Goal: Complete application form

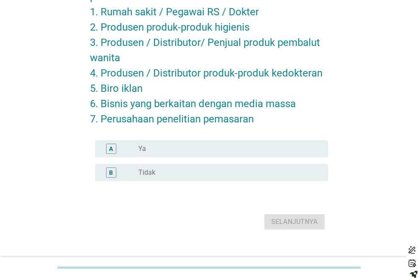
scroll to position [100, 0]
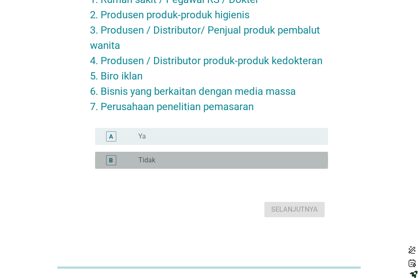
click at [221, 160] on div "radio_button_unchecked Tidak" at bounding box center [226, 160] width 176 height 8
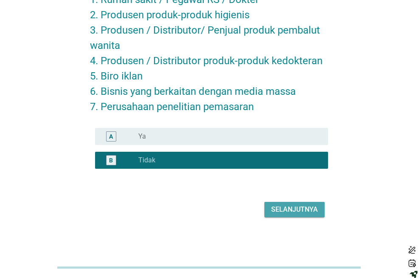
click at [293, 212] on div "Selanjutnya" at bounding box center [294, 209] width 47 height 10
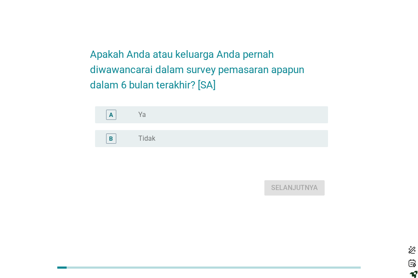
scroll to position [0, 0]
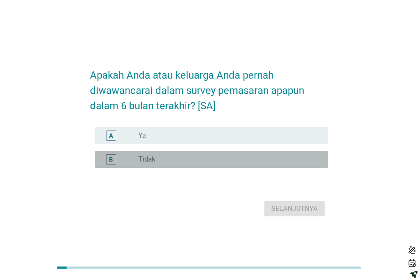
click at [213, 163] on div "radio_button_unchecked Tidak" at bounding box center [226, 159] width 176 height 8
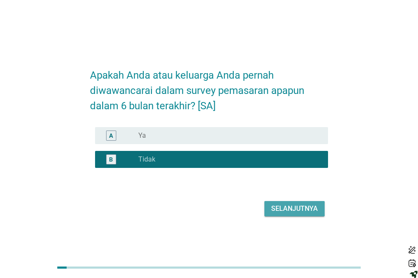
click at [304, 213] on div "Selanjutnya" at bounding box center [294, 208] width 47 height 10
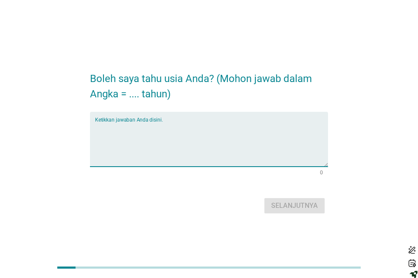
click at [228, 160] on textarea "Ketikkan jawaban Anda disini." at bounding box center [211, 144] width 233 height 45
type textarea "22"
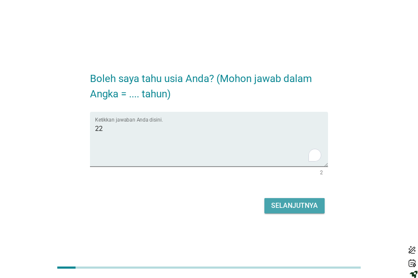
click at [303, 200] on div "Selanjutnya" at bounding box center [294, 205] width 47 height 10
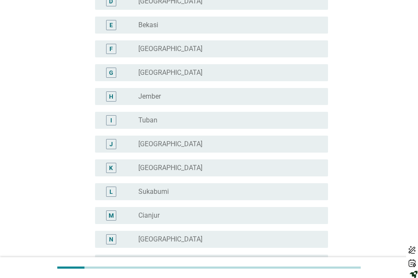
scroll to position [155, 0]
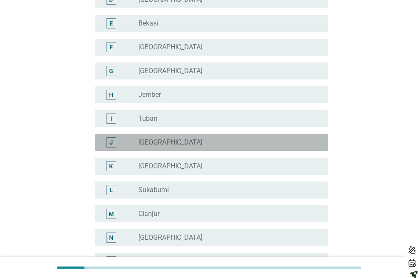
click at [243, 144] on div "radio_button_unchecked [GEOGRAPHIC_DATA]" at bounding box center [226, 142] width 176 height 8
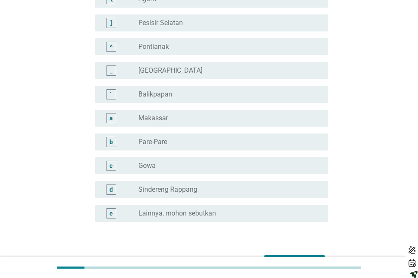
scroll to position [779, 0]
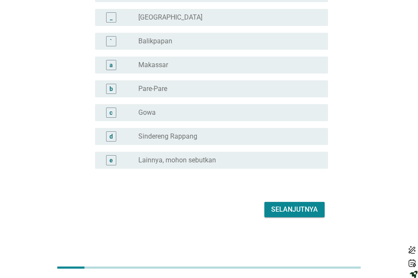
click at [296, 212] on div "Selanjutnya" at bounding box center [294, 209] width 47 height 10
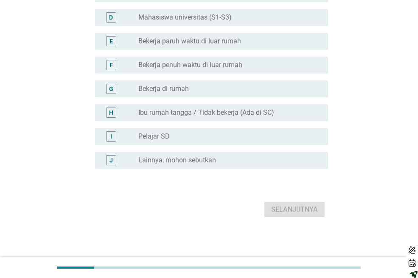
scroll to position [0, 0]
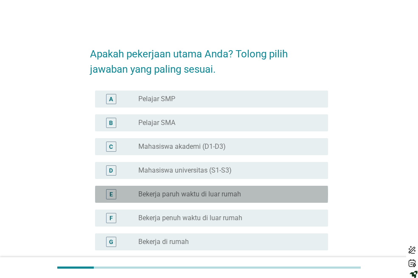
click at [236, 194] on label "Bekerja paruh waktu di luar rumah" at bounding box center [189, 194] width 103 height 8
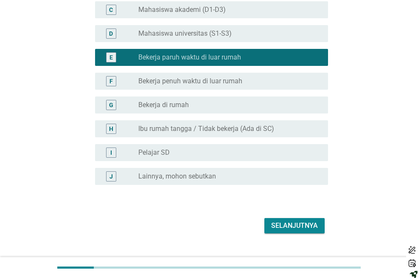
scroll to position [138, 0]
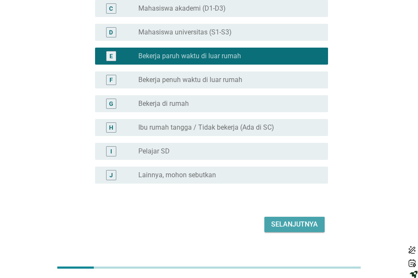
click at [294, 217] on button "Selanjutnya" at bounding box center [294, 224] width 60 height 15
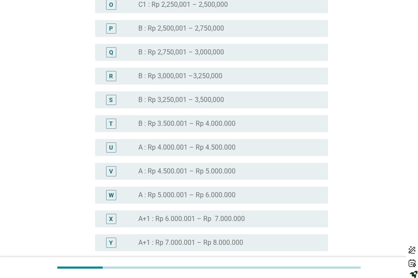
scroll to position [839, 0]
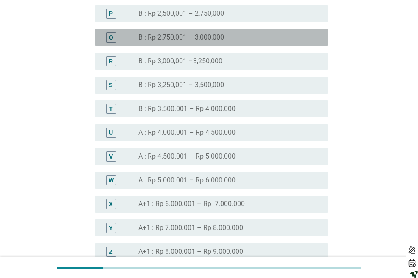
click at [238, 35] on div "radio_button_unchecked B : Rp 2,750,001 – 3,000,000" at bounding box center [226, 37] width 176 height 8
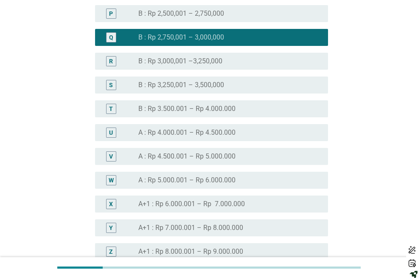
scroll to position [1049, 0]
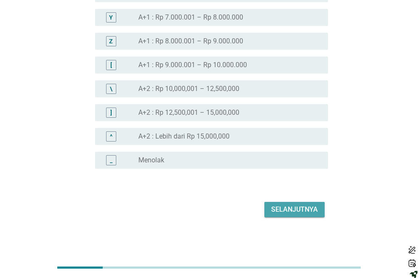
click at [304, 209] on div "Selanjutnya" at bounding box center [294, 209] width 47 height 10
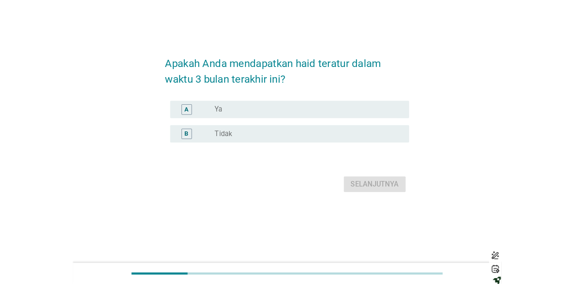
scroll to position [0, 0]
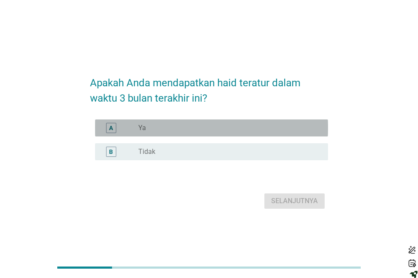
click at [149, 123] on div "radio_button_unchecked Ya" at bounding box center [229, 128] width 183 height 10
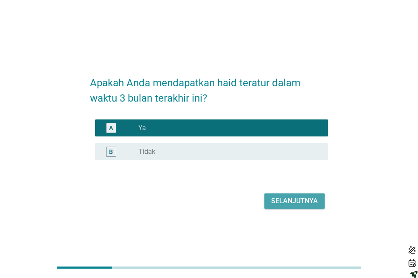
click at [280, 200] on div "Selanjutnya" at bounding box center [294, 201] width 47 height 10
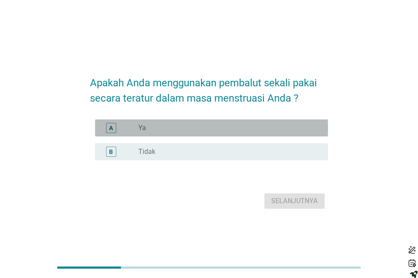
click at [222, 124] on div "radio_button_unchecked Ya" at bounding box center [226, 128] width 176 height 8
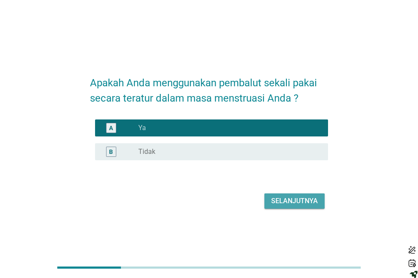
click at [294, 201] on div "Selanjutnya" at bounding box center [294, 201] width 47 height 10
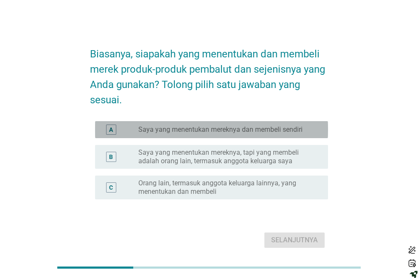
click at [244, 128] on label "Saya yang menentukan mereknya dan membeli sendiri" at bounding box center [220, 129] width 164 height 8
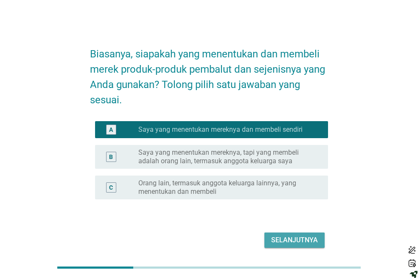
click at [296, 243] on div "Selanjutnya" at bounding box center [294, 240] width 47 height 10
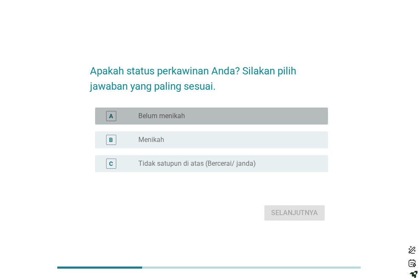
click at [238, 111] on div "radio_button_unchecked Belum menikah" at bounding box center [229, 116] width 183 height 10
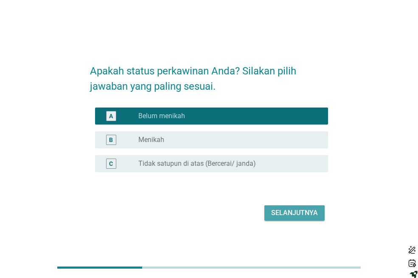
click at [289, 211] on div "Selanjutnya" at bounding box center [294, 213] width 47 height 10
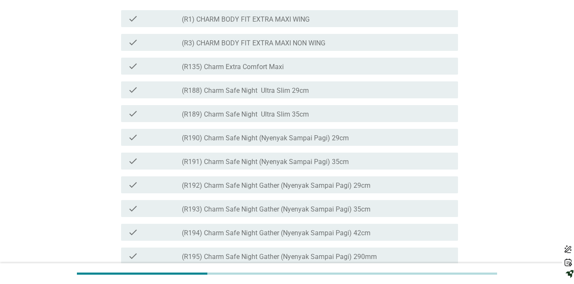
scroll to position [170, 0]
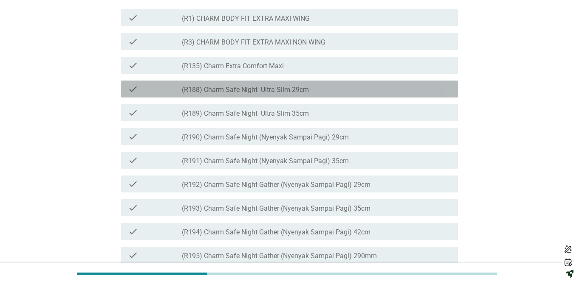
click at [335, 94] on div "check_box_outline_blank (R188) Charm Safe Night Ultra Slim 29cm" at bounding box center [316, 89] width 269 height 10
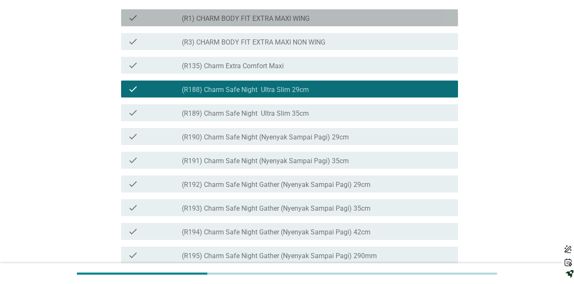
click at [287, 26] on div "check check_box_outline_blank (R1) CHARM BODY FIT EXTRA MAXI WING" at bounding box center [289, 17] width 337 height 17
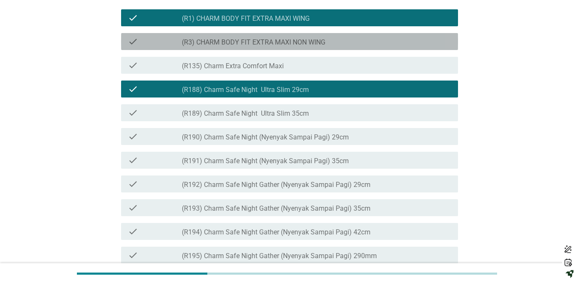
click at [289, 47] on label "(R3) CHARM BODY FIT EXTRA MAXI NON WING" at bounding box center [253, 42] width 143 height 8
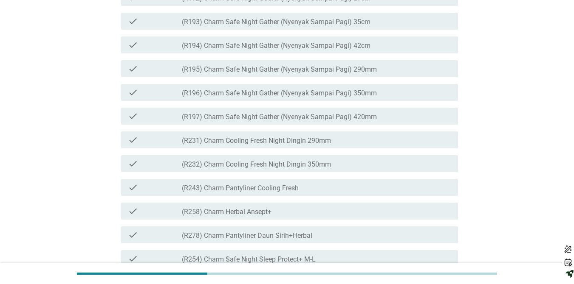
scroll to position [374, 0]
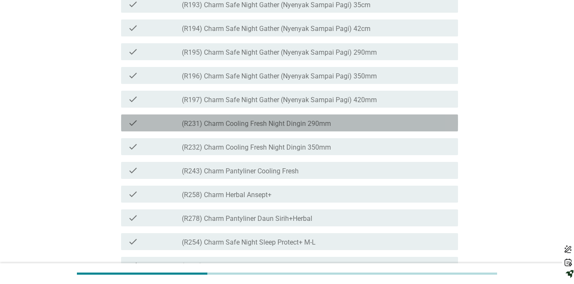
click at [281, 128] on label "(R231) Charm Cooling Fresh Night Dingin 290mm" at bounding box center [256, 124] width 149 height 8
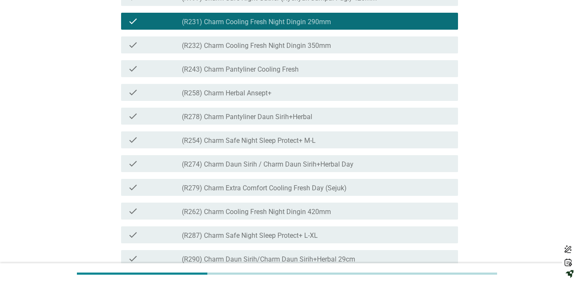
scroll to position [458, 0]
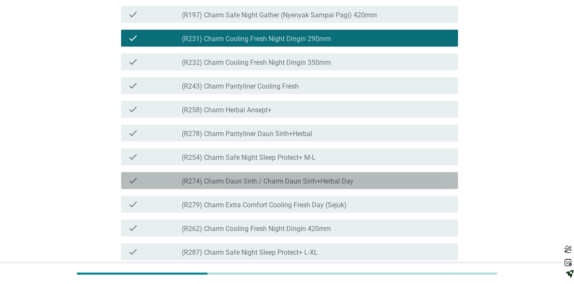
click at [285, 186] on label "(R274) Charm Daun Sirih / Charm Daun Sirih+Herbal Day" at bounding box center [268, 181] width 172 height 8
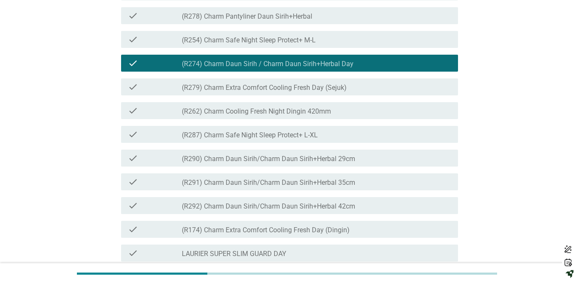
scroll to position [577, 0]
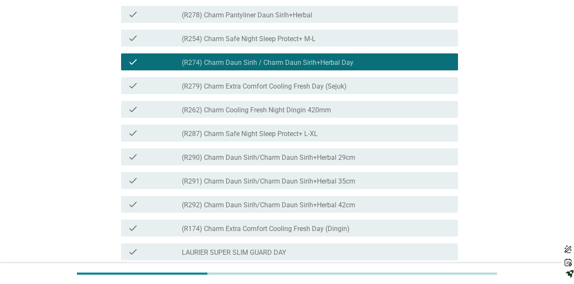
click at [272, 138] on label "(R287) Charm Safe Night Sleep Protect+ L-XL" at bounding box center [250, 134] width 136 height 8
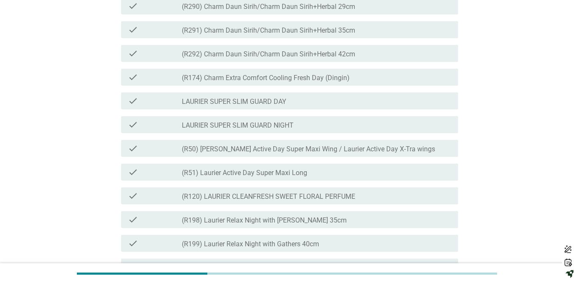
scroll to position [730, 0]
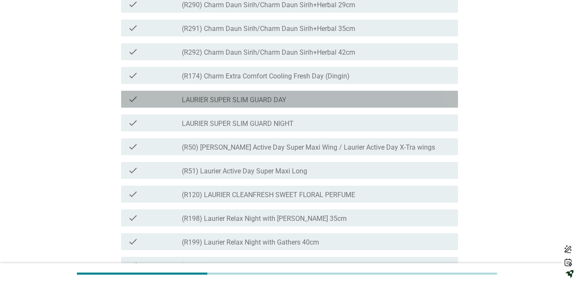
click at [264, 104] on label "LAURIER SUPER SLIM GUARD DAY" at bounding box center [234, 100] width 104 height 8
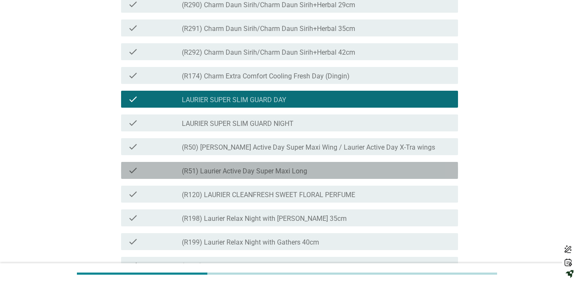
click at [260, 176] on label "(R51) Laurier Active Day Super Maxi Long" at bounding box center [244, 171] width 125 height 8
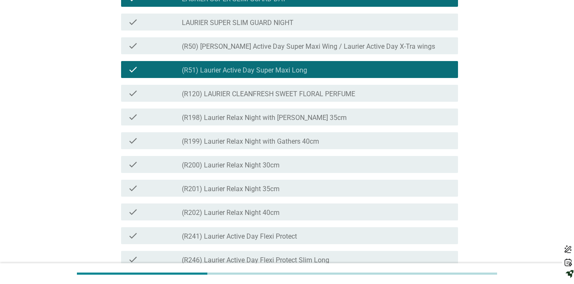
scroll to position [832, 0]
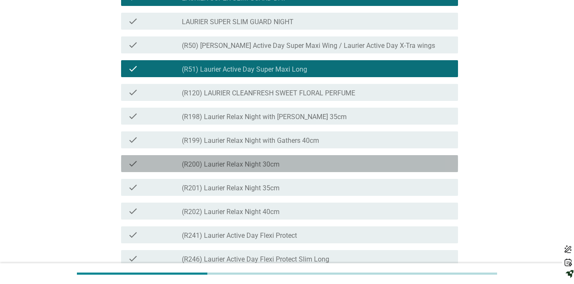
click at [260, 169] on label "(R200) Laurier Relax Night 30cm" at bounding box center [231, 164] width 98 height 8
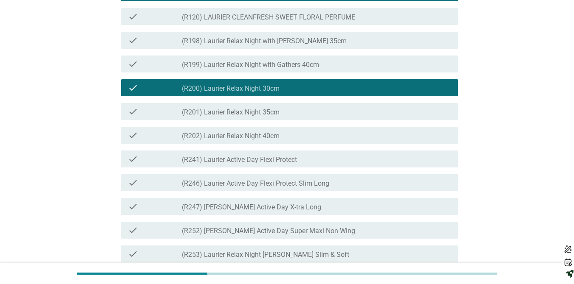
scroll to position [917, 0]
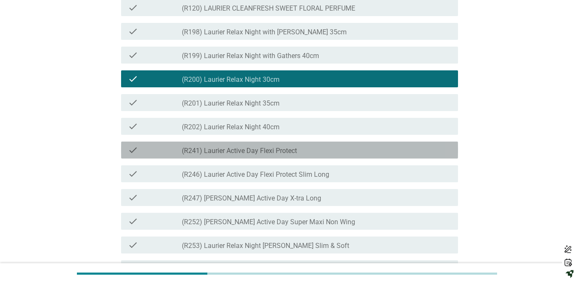
click at [250, 155] on label "(R241) Laurier Active Day Flexi Protect" at bounding box center [239, 151] width 115 height 8
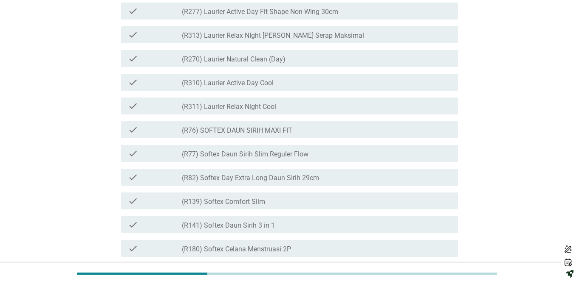
scroll to position [1257, 0]
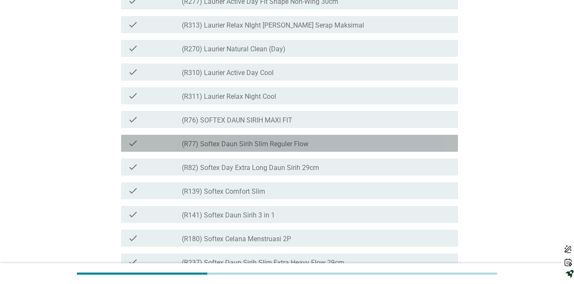
click at [250, 152] on div "check check_box_outline_blank (R77) Softex Daun Sirih Slim Reguler Flow" at bounding box center [289, 143] width 337 height 17
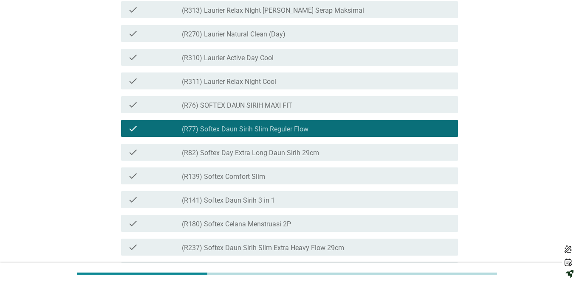
scroll to position [1274, 0]
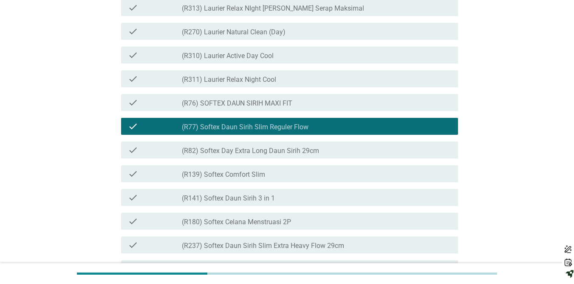
click at [250, 155] on label "(R82) Softex Day Extra Long Daun Sirih 29cm" at bounding box center [250, 151] width 137 height 8
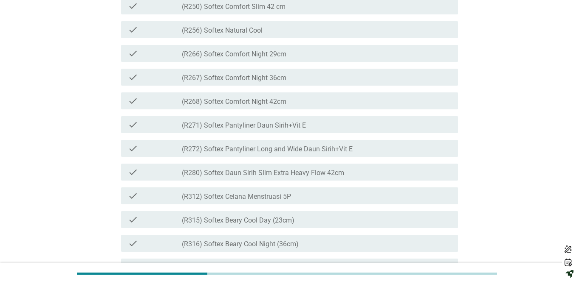
scroll to position [1562, 0]
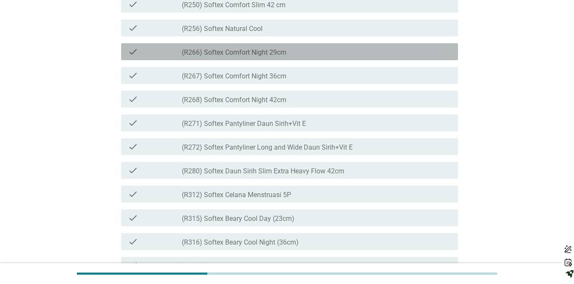
click at [264, 57] on div "check_box_outline_blank (R266) Softex Comfort Night 29cm" at bounding box center [316, 52] width 269 height 10
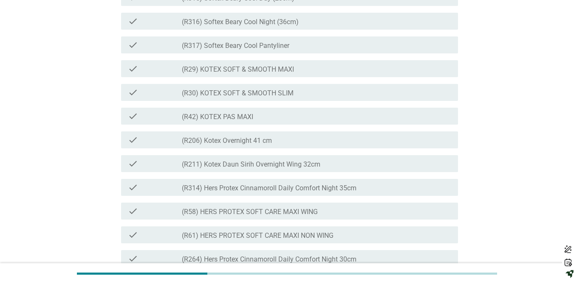
scroll to position [1800, 0]
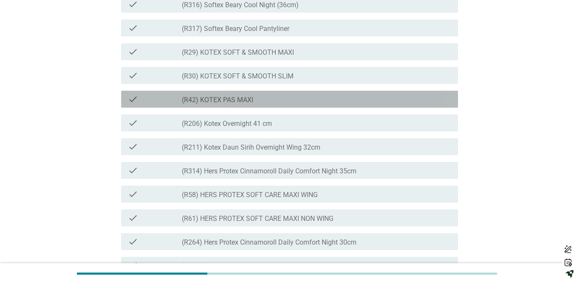
click at [266, 104] on div "check_box_outline_blank (R42) KOTEX PAS MAXI" at bounding box center [316, 99] width 269 height 10
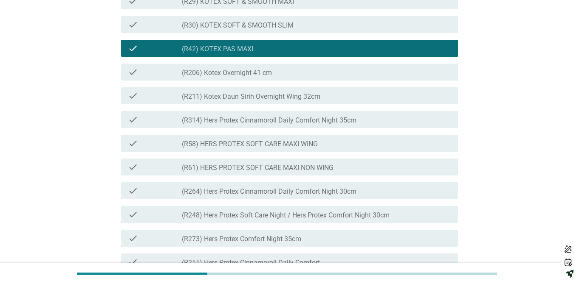
scroll to position [1902, 0]
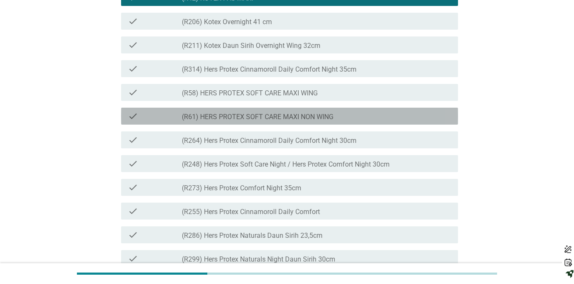
click at [271, 121] on label "(R61) HERS PROTEX SOFT CARE MAXI NON WING" at bounding box center [258, 117] width 152 height 8
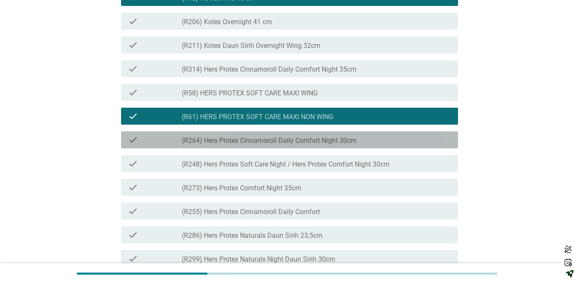
click at [271, 145] on label "(R264) Hers Protex Cinnamoroll Daily Comfort Night 30cm" at bounding box center [269, 141] width 174 height 8
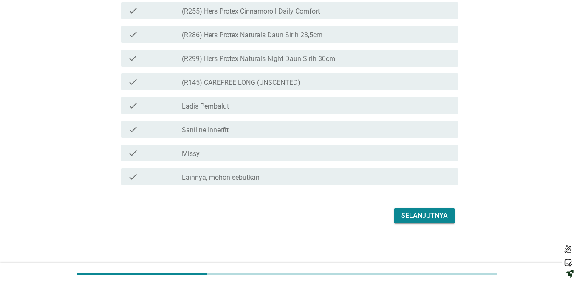
scroll to position [2133, 0]
click at [413, 211] on div "Selanjutnya" at bounding box center [424, 216] width 47 height 10
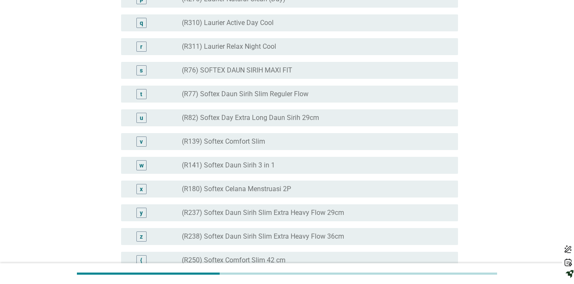
scroll to position [1274, 0]
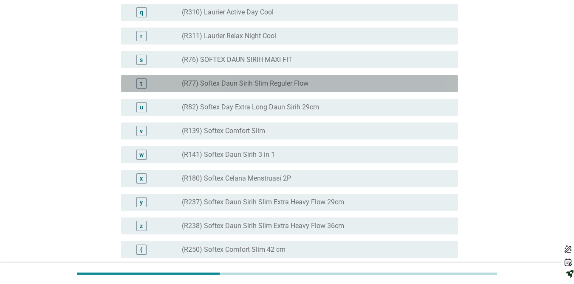
click at [257, 88] on label "(R77) Softex Daun Sirih Slim Reguler Flow" at bounding box center [245, 83] width 127 height 8
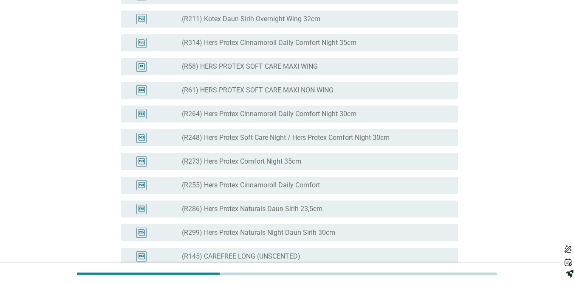
scroll to position [1868, 0]
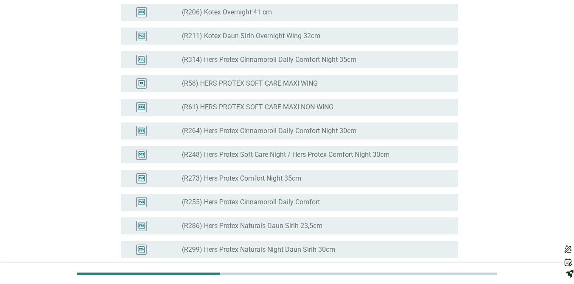
click at [288, 112] on label "(R61) HERS PROTEX SOFT CARE MAXI NON WING" at bounding box center [258, 107] width 152 height 8
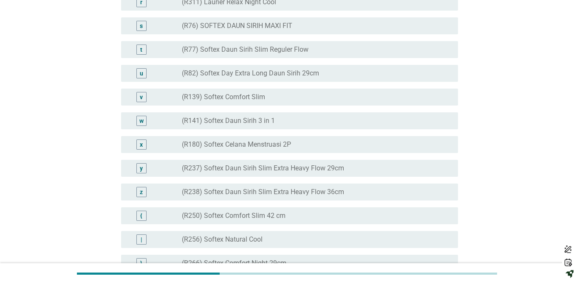
scroll to position [1325, 0]
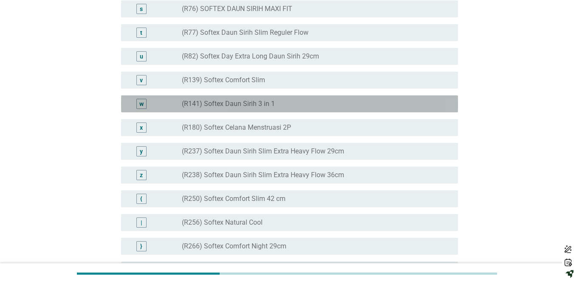
click at [263, 109] on div "radio_button_unchecked (R141) Softex Daun Sirih 3 in 1" at bounding box center [316, 104] width 269 height 10
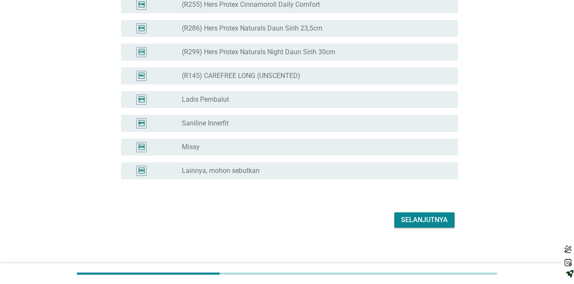
scroll to position [2101, 0]
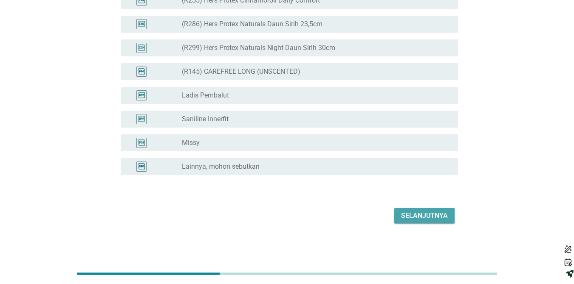
click at [411, 214] on div "Selanjutnya" at bounding box center [424, 216] width 47 height 10
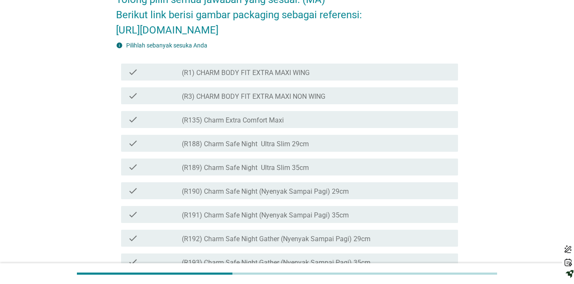
scroll to position [102, 0]
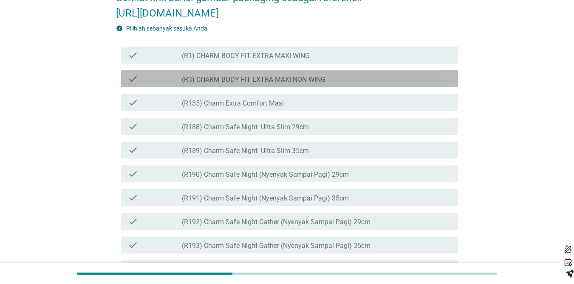
click at [307, 84] on label "(R3) CHARM BODY FIT EXTRA MAXI NON WING" at bounding box center [253, 80] width 143 height 8
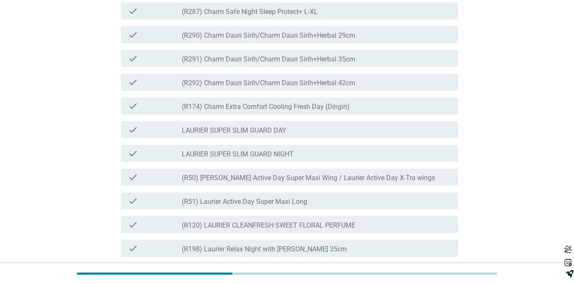
scroll to position [764, 0]
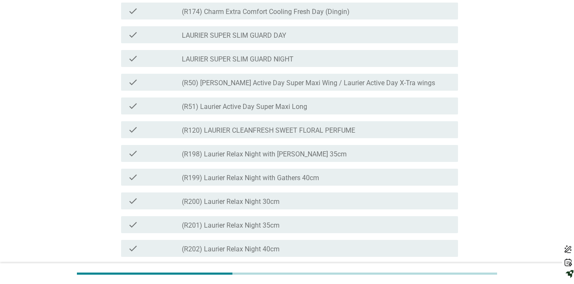
click at [282, 40] on label "LAURIER SUPER SLIM GUARD DAY" at bounding box center [234, 35] width 104 height 8
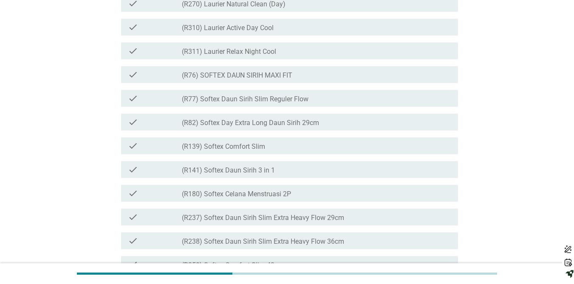
scroll to position [1291, 0]
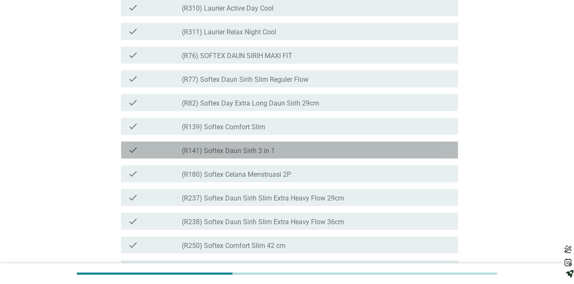
click at [279, 155] on div "check_box_outline_blank (R141) Softex Daun Sirih 3 in 1" at bounding box center [316, 150] width 269 height 10
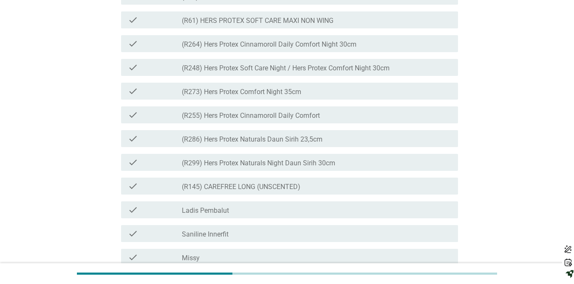
scroll to position [1970, 0]
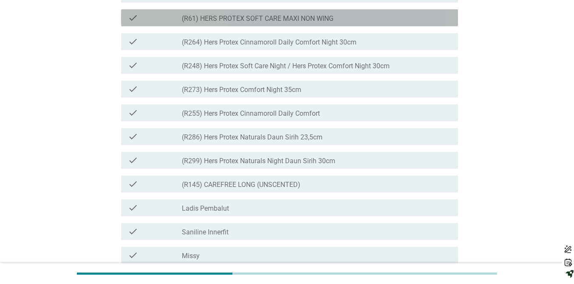
click at [289, 23] on label "(R61) HERS PROTEX SOFT CARE MAXI NON WING" at bounding box center [258, 18] width 152 height 8
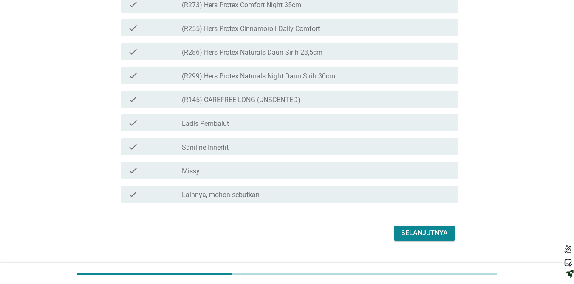
scroll to position [2103, 0]
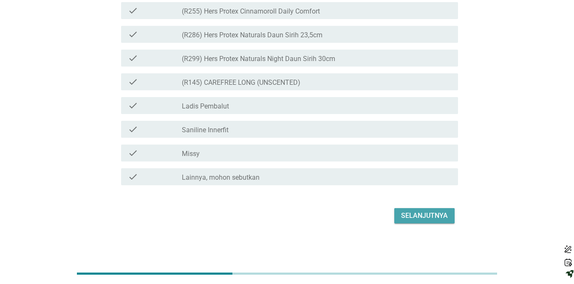
click at [406, 223] on button "Selanjutnya" at bounding box center [424, 215] width 60 height 15
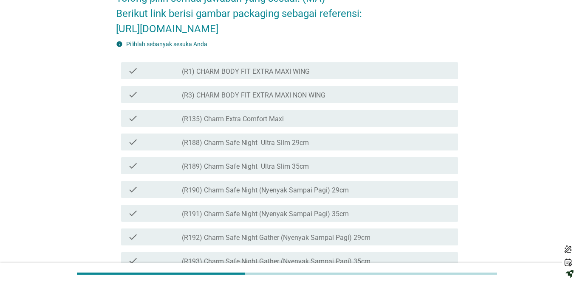
scroll to position [153, 0]
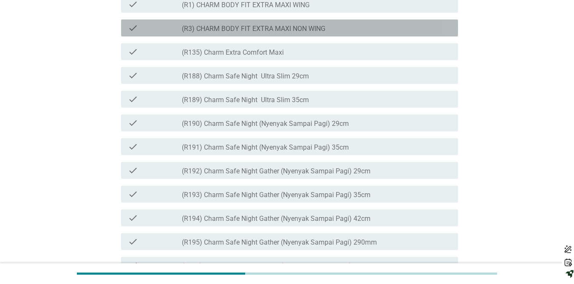
click at [298, 33] on label "(R3) CHARM BODY FIT EXTRA MAXI NON WING" at bounding box center [253, 29] width 143 height 8
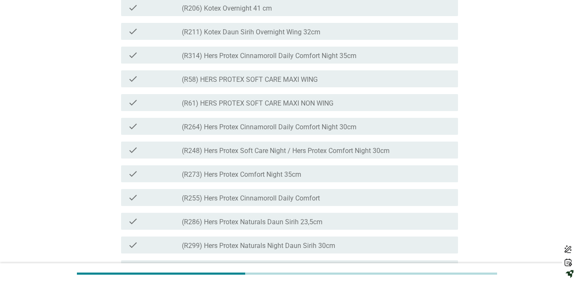
scroll to position [1902, 0]
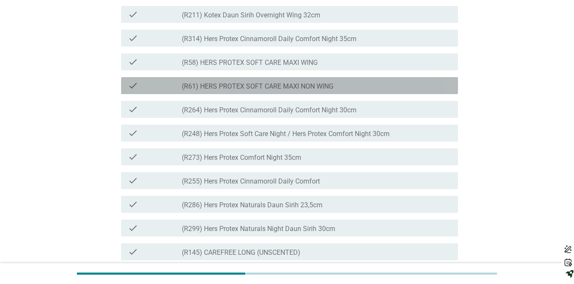
click at [314, 91] on div "check_box_outline_blank (R61) HERS PROTEX SOFT CARE MAXI NON WING" at bounding box center [316, 86] width 269 height 10
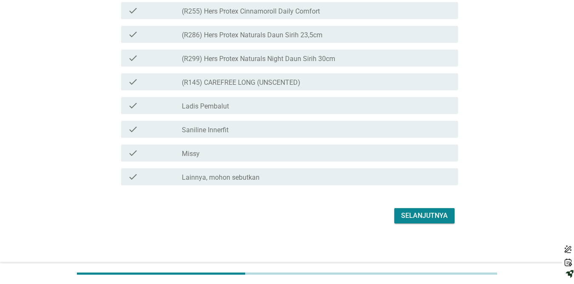
scroll to position [2089, 0]
click at [410, 221] on div "Selanjutnya" at bounding box center [424, 216] width 47 height 10
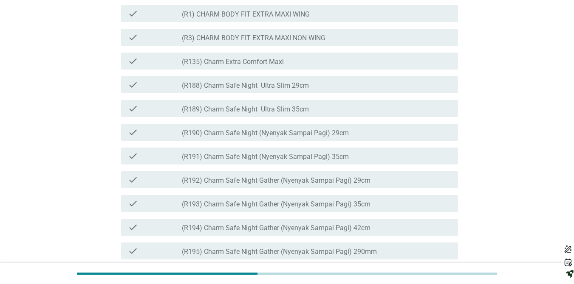
scroll to position [204, 0]
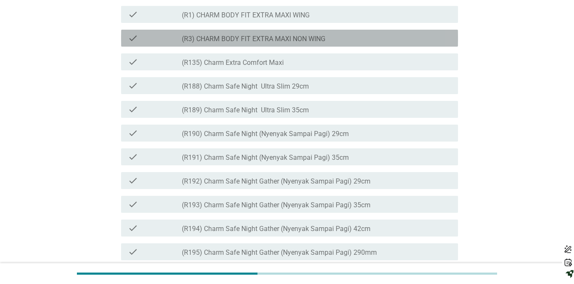
click at [297, 43] on label "(R3) CHARM BODY FIT EXTRA MAXI NON WING" at bounding box center [253, 39] width 143 height 8
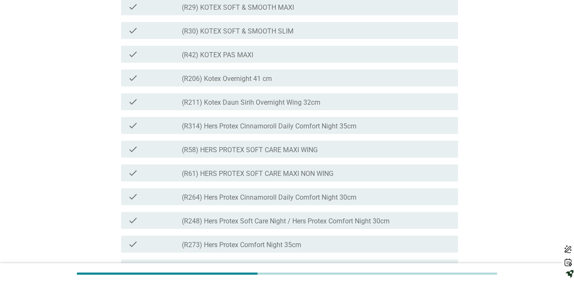
scroll to position [1919, 0]
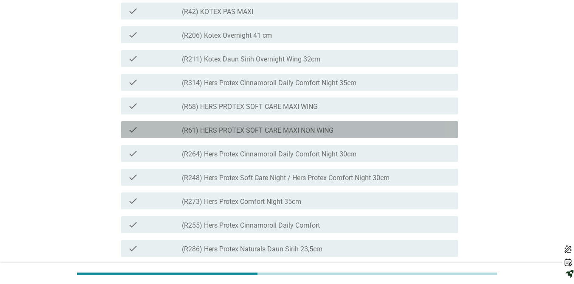
click at [293, 135] on label "(R61) HERS PROTEX SOFT CARE MAXI NON WING" at bounding box center [258, 131] width 152 height 8
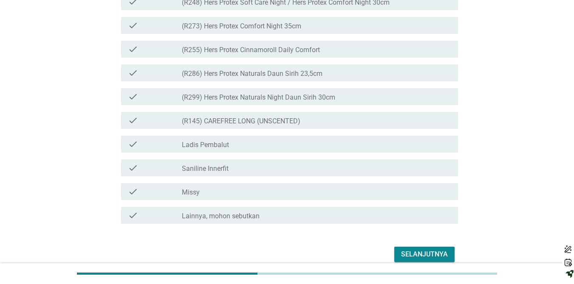
scroll to position [2164, 0]
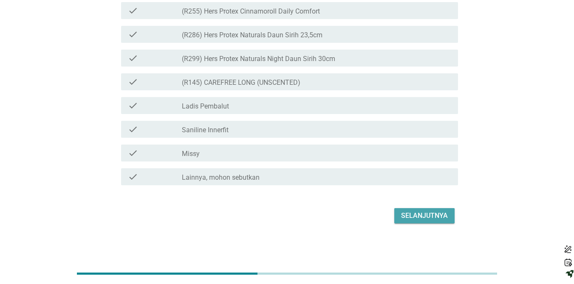
click at [403, 216] on div "Selanjutnya" at bounding box center [424, 216] width 47 height 10
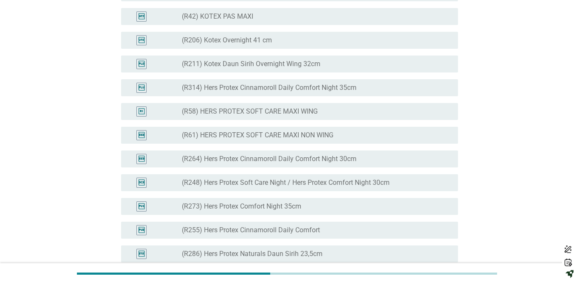
scroll to position [1885, 0]
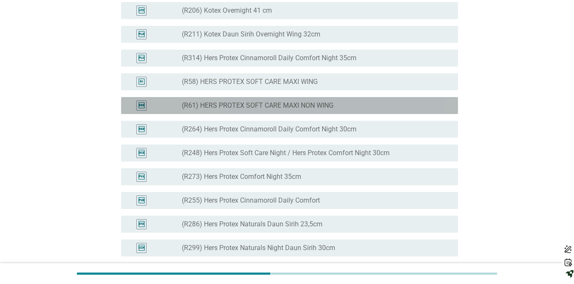
click at [290, 110] on label "(R61) HERS PROTEX SOFT CARE MAXI NON WING" at bounding box center [258, 105] width 152 height 8
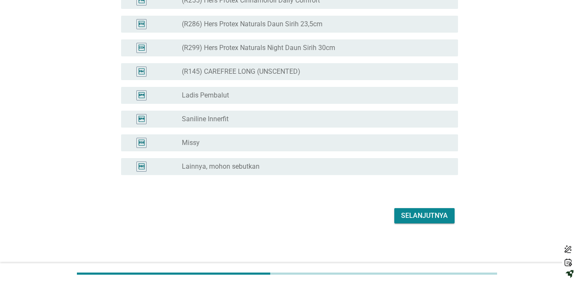
scroll to position [2116, 0]
click at [418, 217] on div "Selanjutnya" at bounding box center [424, 216] width 47 height 10
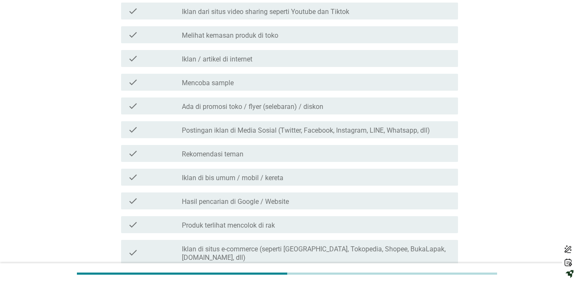
scroll to position [340, 0]
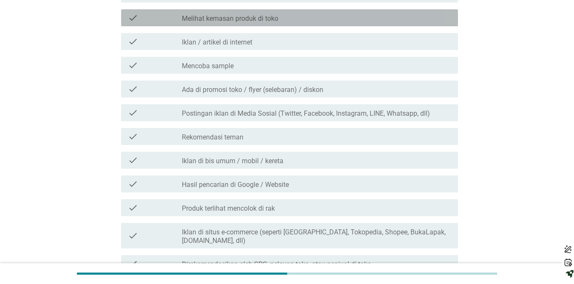
click at [271, 17] on label "Melihat kemasan produk di toko" at bounding box center [230, 18] width 96 height 8
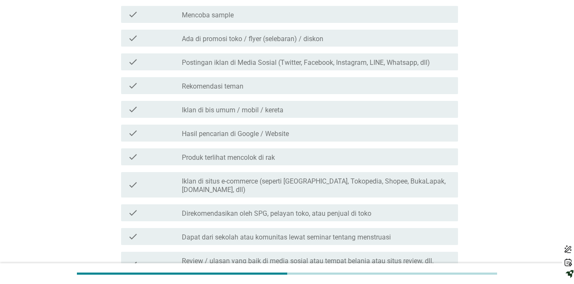
scroll to position [408, 0]
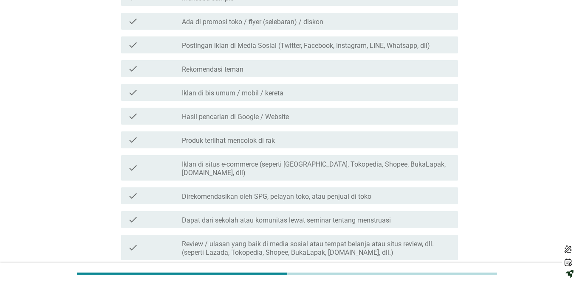
click at [284, 160] on div "check_box_outline_blank Iklan di situs e-commerce (seperti [GEOGRAPHIC_DATA], T…" at bounding box center [316, 168] width 269 height 19
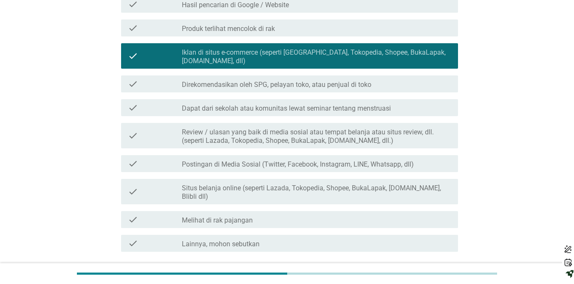
scroll to position [526, 0]
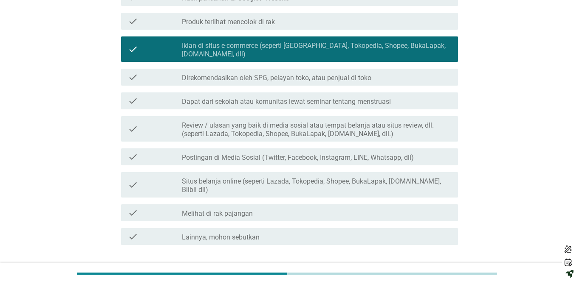
click at [408, 271] on div "Selanjutnya" at bounding box center [424, 276] width 47 height 10
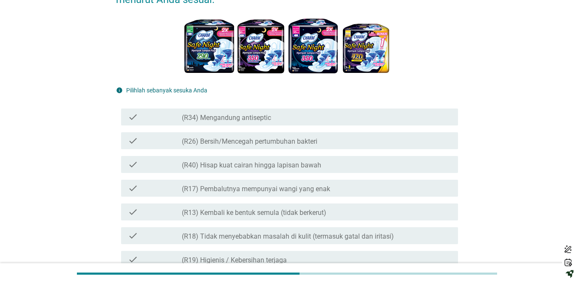
scroll to position [102, 0]
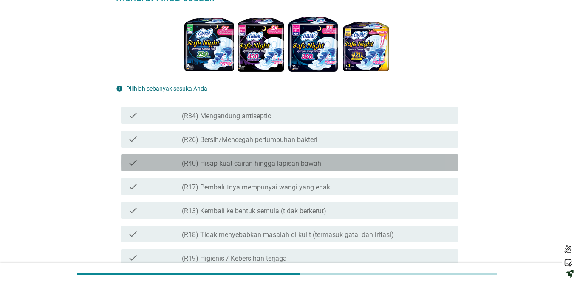
click at [304, 161] on label "(R40) Hisap kuat cairan hingga lapisan bawah" at bounding box center [251, 164] width 139 height 8
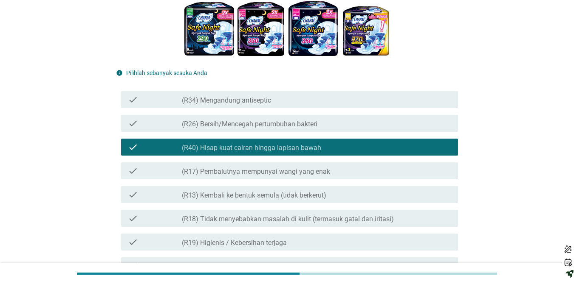
scroll to position [119, 0]
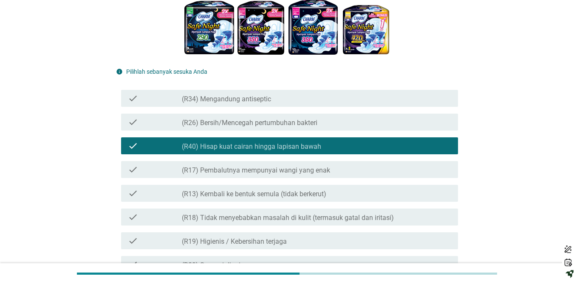
click at [316, 194] on label "(R13) Kembali ke bentuk semula (tidak berkerut)" at bounding box center [254, 194] width 144 height 8
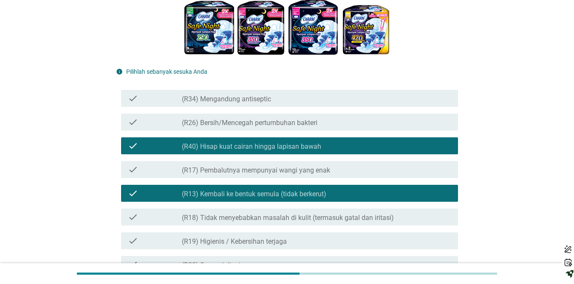
scroll to position [136, 0]
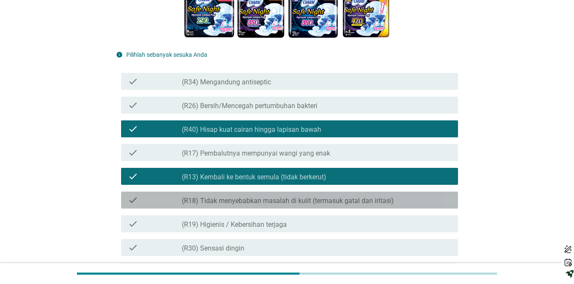
click at [319, 200] on label "(R18) Tidak menyebabkan masalah di kulit (termasuk gatal dan iritasi)" at bounding box center [288, 201] width 212 height 8
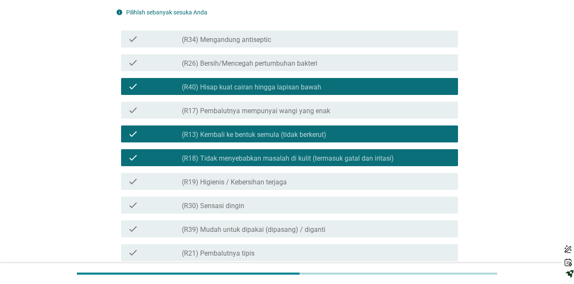
scroll to position [221, 0]
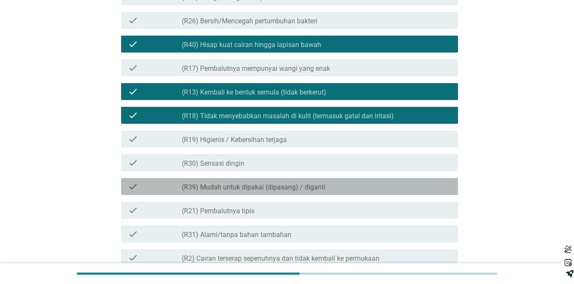
click at [313, 192] on div "check check_box_outline_blank (R39) Mudah untuk dipakai (dipasang) / diganti" at bounding box center [289, 186] width 337 height 17
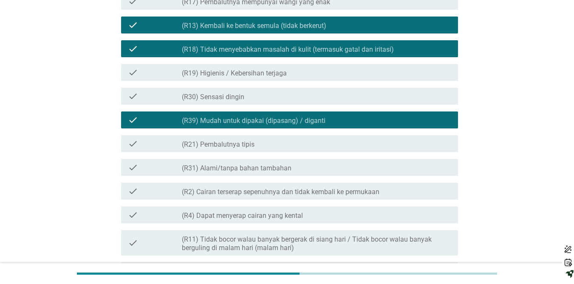
scroll to position [289, 0]
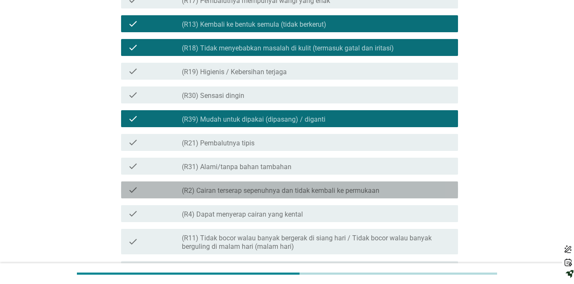
click at [313, 192] on label "(R2) Cairan terserap sepenuhnya dan tidak kembali ke permukaan" at bounding box center [280, 191] width 197 height 8
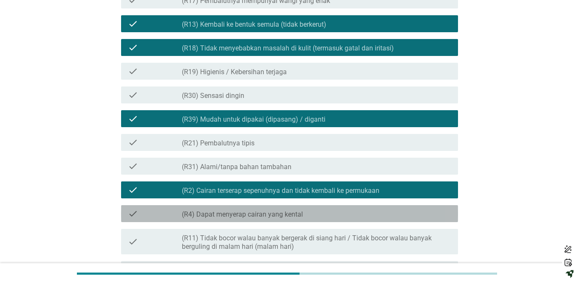
click at [310, 212] on div "check_box_outline_blank (R4) Dapat menyerap cairan yang kental" at bounding box center [316, 214] width 269 height 10
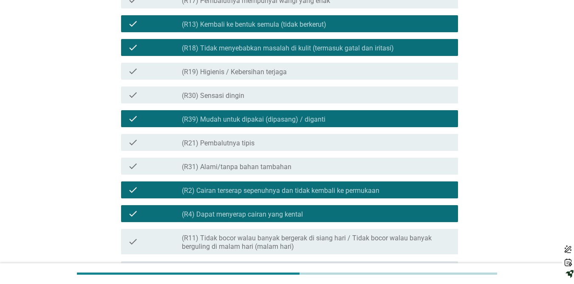
click at [308, 234] on label "(R11) Tidak bocor walau banyak bergerak di siang hari / Tidak bocor walau banya…" at bounding box center [316, 242] width 269 height 17
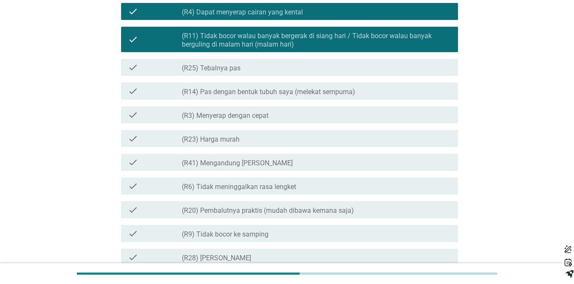
scroll to position [492, 0]
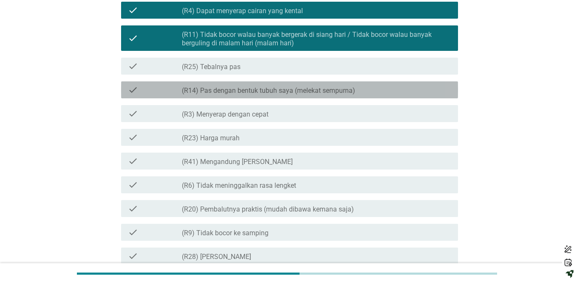
click at [269, 96] on div "check check_box_outline_blank (R14) Pas dengan bentuk tubuh saya (melekat sempu…" at bounding box center [289, 90] width 337 height 17
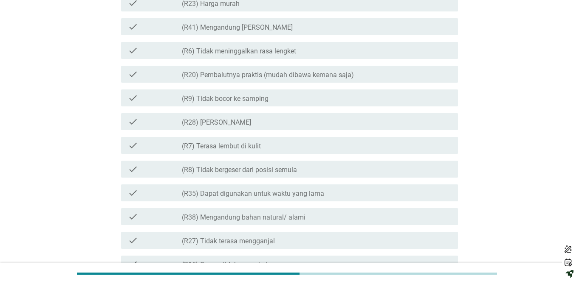
scroll to position [628, 0]
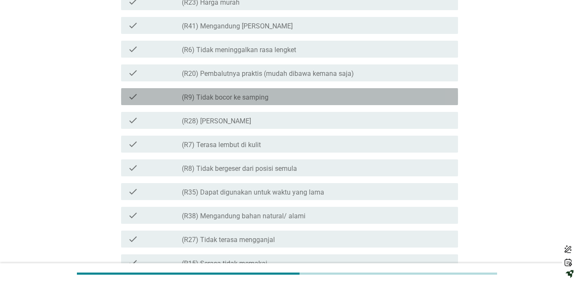
click at [269, 96] on div "check_box_outline_blank (R9) Tidak bocor ke samping" at bounding box center [316, 97] width 269 height 10
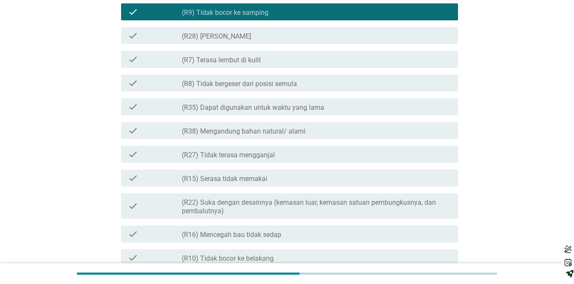
scroll to position [730, 0]
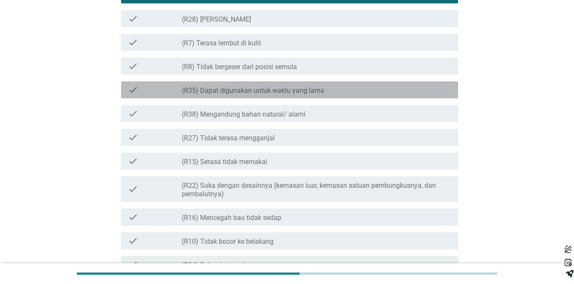
click at [269, 96] on div "check check_box_outline_blank (R35) Dapat digunakan untuk waktu yang lama" at bounding box center [289, 90] width 337 height 17
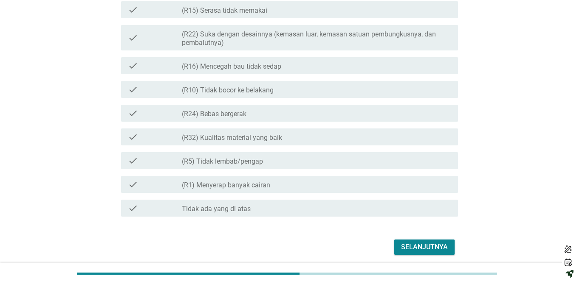
scroll to position [883, 0]
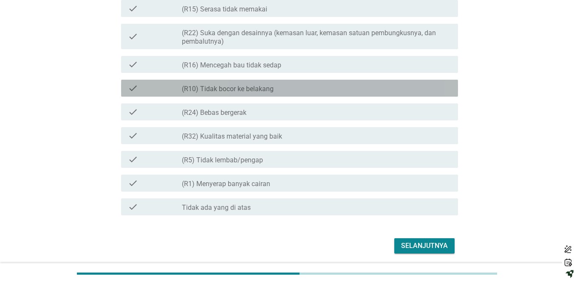
click at [269, 96] on div "check check_box_outline_blank (R10) Tidak bocor ke belakang" at bounding box center [289, 88] width 337 height 17
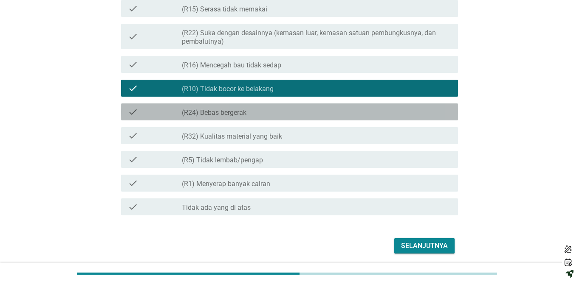
click at [273, 113] on div "check_box_outline_blank (R24) Bebas bergerak" at bounding box center [316, 112] width 269 height 10
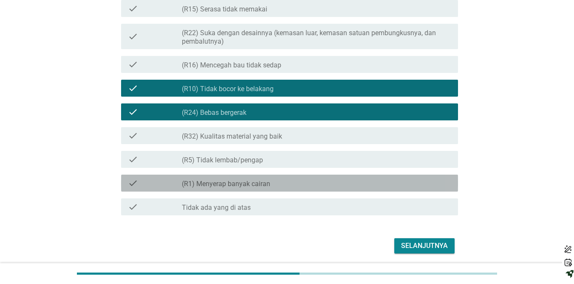
click at [376, 186] on div "check_box_outline_blank (R1) Menyerap banyak cairan" at bounding box center [316, 183] width 269 height 10
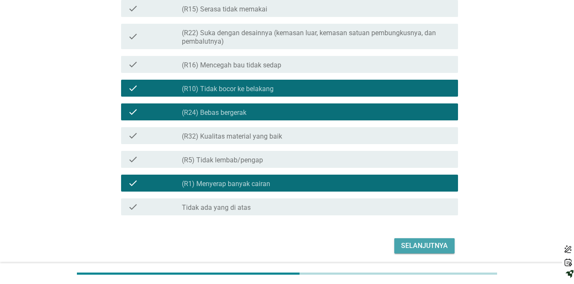
click at [418, 244] on div "Selanjutnya" at bounding box center [424, 246] width 47 height 10
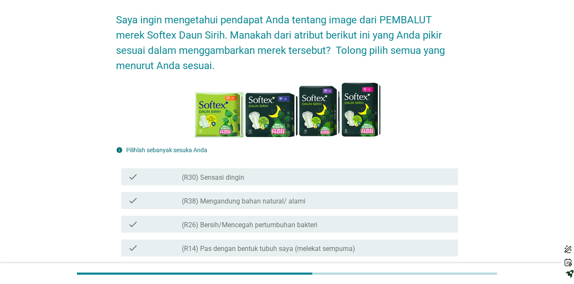
scroll to position [51, 0]
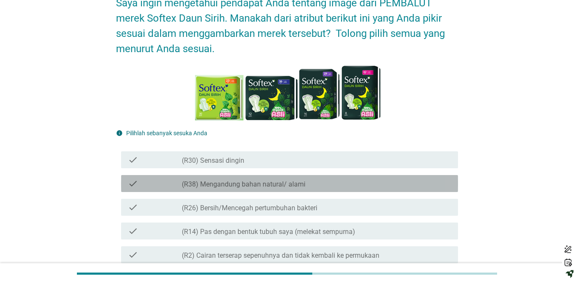
click at [317, 183] on div "check_box_outline_blank (R38) Mengandung bahan natural/ alami" at bounding box center [316, 184] width 269 height 10
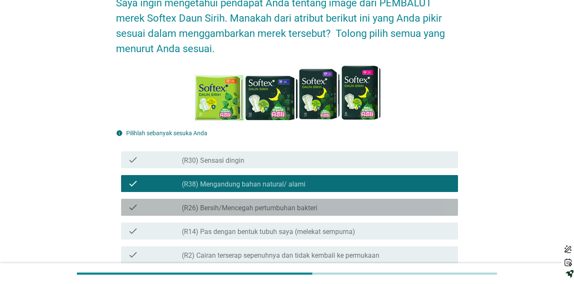
click at [317, 204] on label "(R26) Bersih/Mencegah pertumbuhan bakteri" at bounding box center [249, 208] width 135 height 8
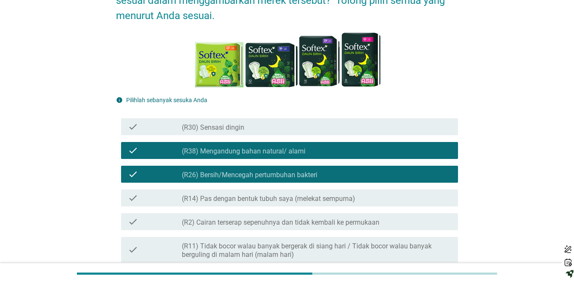
scroll to position [85, 0]
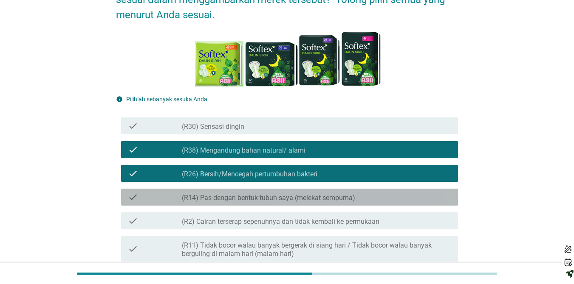
click at [317, 204] on div "check check_box_outline_blank (R14) Pas dengan bentuk tubuh saya (melekat sempu…" at bounding box center [289, 197] width 337 height 17
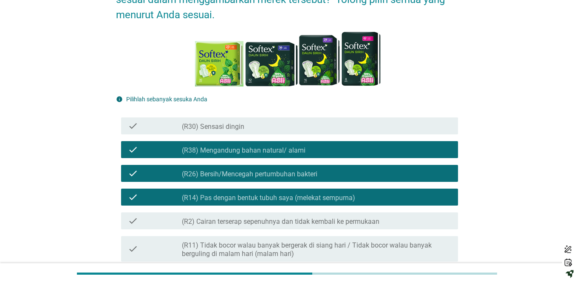
scroll to position [102, 0]
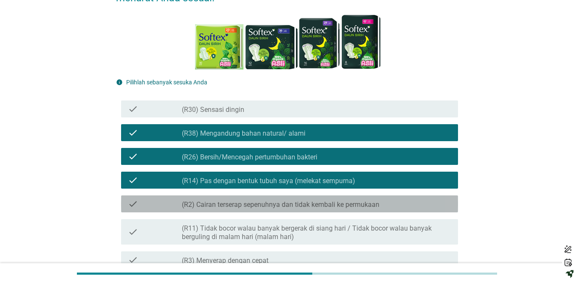
click at [317, 204] on label "(R2) Cairan terserap sepenuhnya dan tidak kembali ke permukaan" at bounding box center [280, 205] width 197 height 8
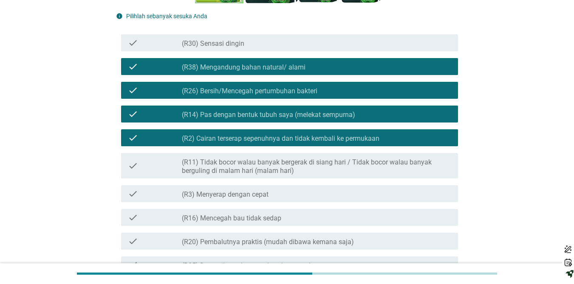
scroll to position [170, 0]
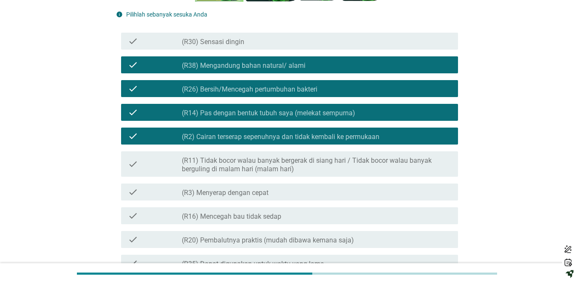
click at [314, 216] on div "check_box_outline_blank (R16) Mencegah bau tidak sedap" at bounding box center [316, 216] width 269 height 10
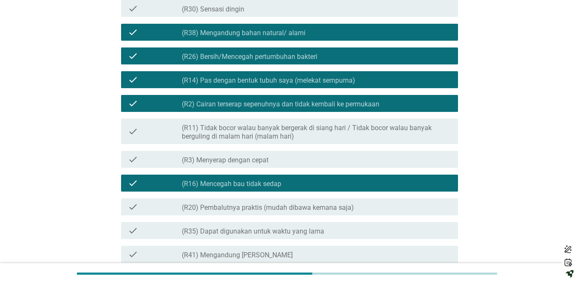
scroll to position [204, 0]
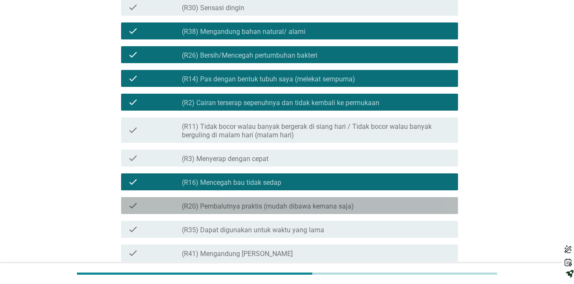
click at [299, 201] on div "check_box_outline_blank (R20) Pembalutnya praktis (mudah dibawa kemana saja)" at bounding box center [316, 206] width 269 height 10
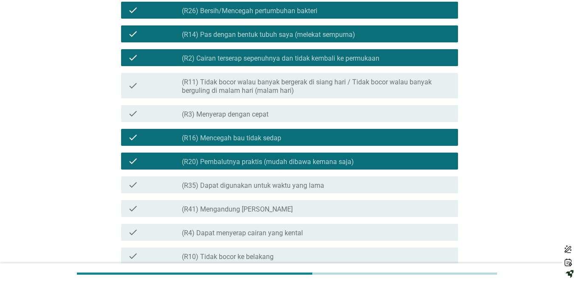
scroll to position [255, 0]
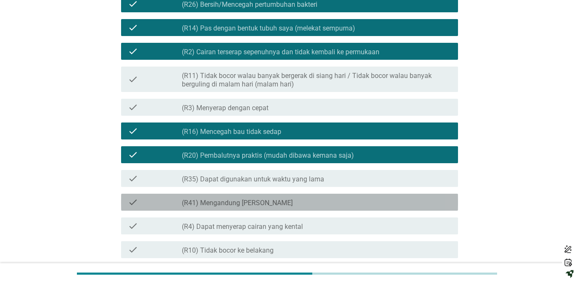
click at [299, 201] on div "check_box_outline_blank (R41) Mengandung Daun Sirih" at bounding box center [316, 202] width 269 height 10
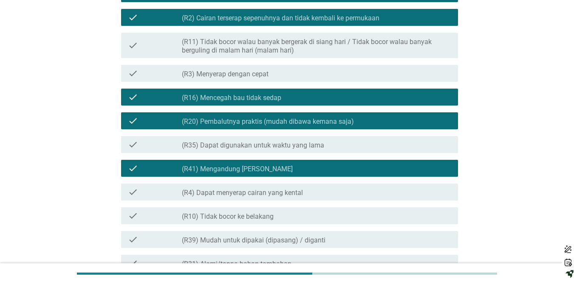
scroll to position [323, 0]
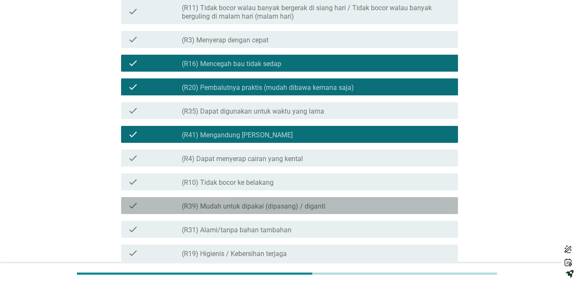
click at [299, 201] on div "check_box_outline_blank (R39) Mudah untuk dipakai (dipasang) / diganti" at bounding box center [316, 206] width 269 height 10
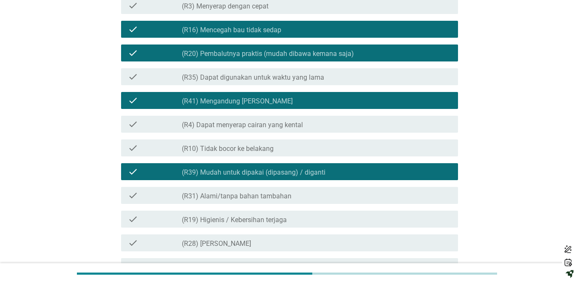
scroll to position [374, 0]
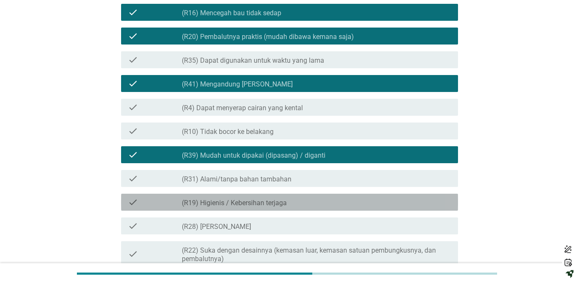
click at [299, 201] on div "check_box_outline_blank (R19) Higienis / Kebersihan terjaga" at bounding box center [316, 202] width 269 height 10
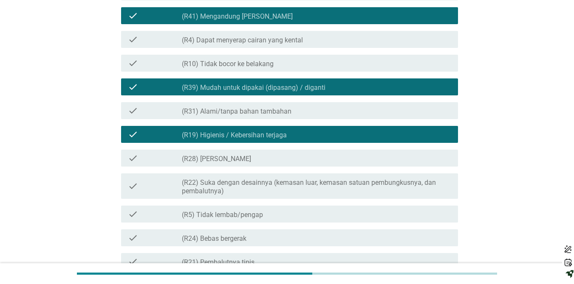
scroll to position [425, 0]
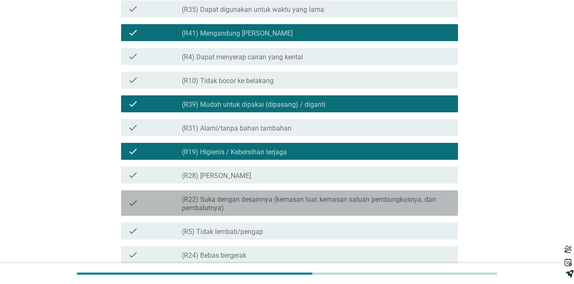
click at [299, 201] on label "(R22) Suka dengan desainnya (kemasan luar, kemasan satuan pembungkusnya, dan pe…" at bounding box center [316, 204] width 269 height 17
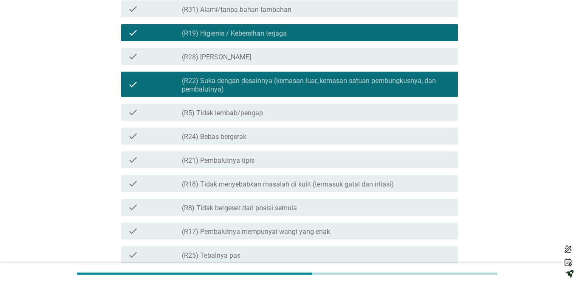
scroll to position [594, 0]
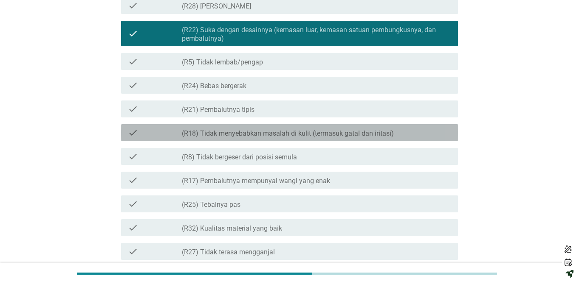
click at [278, 140] on div "check check_box_outline_blank (R18) Tidak menyebabkan masalah di kulit (termasu…" at bounding box center [289, 132] width 337 height 17
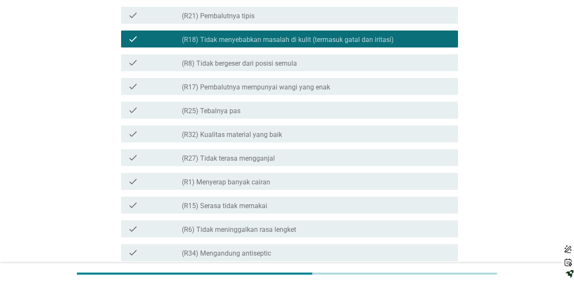
scroll to position [696, 0]
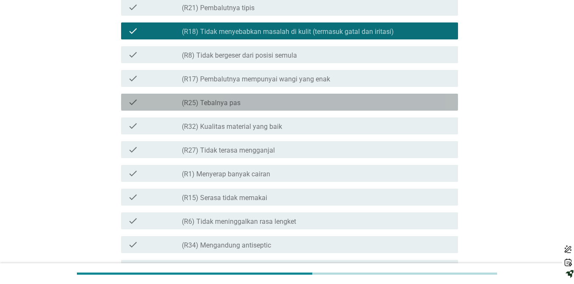
click at [237, 101] on label "(R25) Tebalnya pas" at bounding box center [211, 103] width 59 height 8
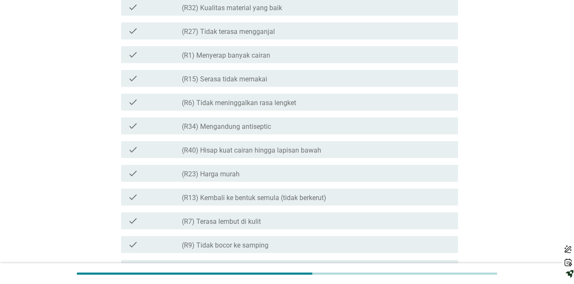
scroll to position [832, 0]
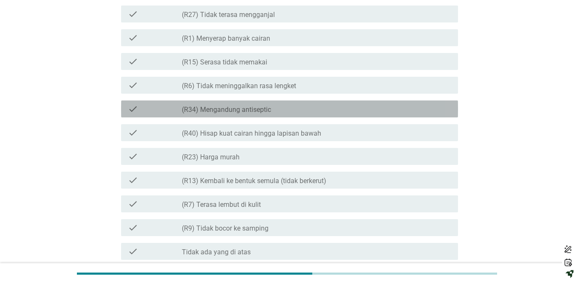
click at [237, 101] on div "check check_box_outline_blank (R34) Mengandung antiseptic" at bounding box center [289, 109] width 337 height 17
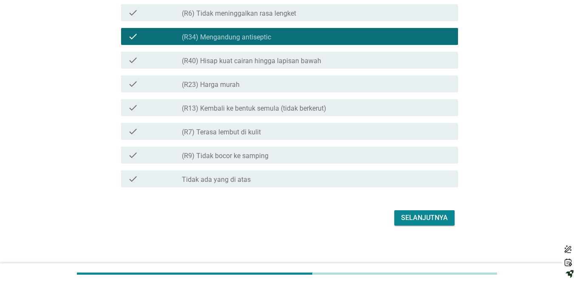
scroll to position [907, 0]
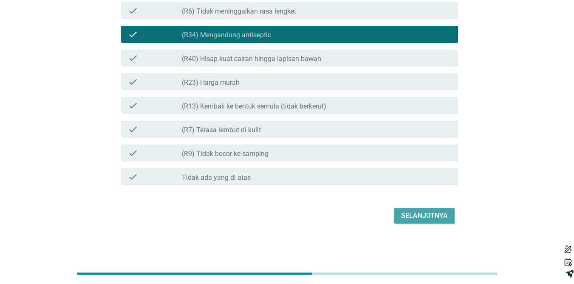
click at [418, 213] on div "Selanjutnya" at bounding box center [424, 216] width 47 height 10
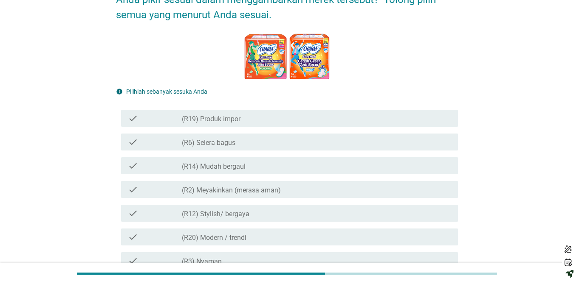
scroll to position [102, 0]
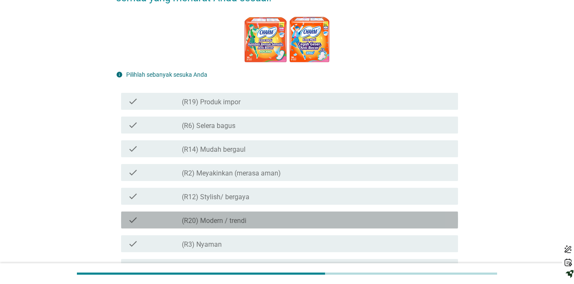
click at [371, 222] on div "check_box_outline_blank (R20) Modern / trendi" at bounding box center [316, 220] width 269 height 10
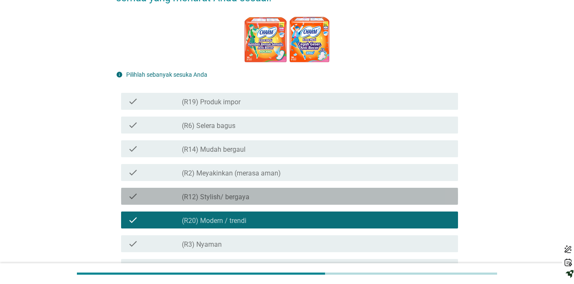
click at [359, 200] on div "check_box_outline_blank (R12) Stylish/ bergaya" at bounding box center [316, 196] width 269 height 10
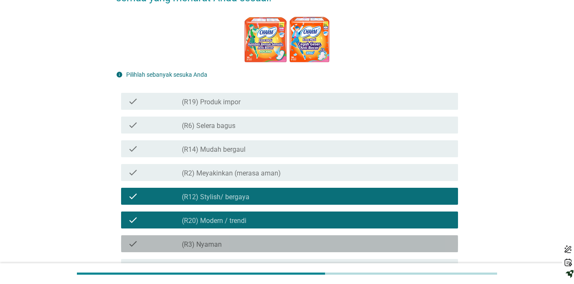
click at [336, 241] on div "check_box_outline_blank (R3) [PERSON_NAME]" at bounding box center [316, 244] width 269 height 10
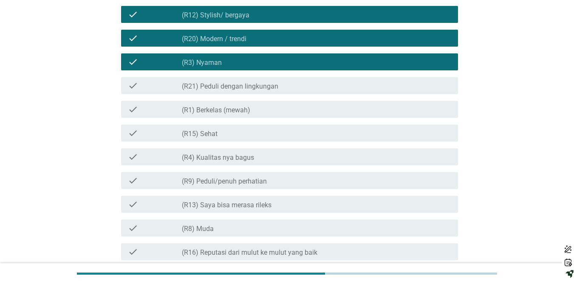
scroll to position [306, 0]
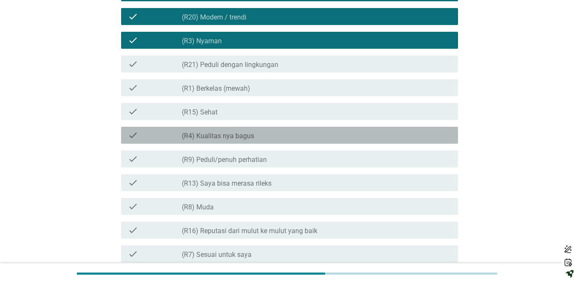
click at [249, 134] on label "(R4) Kualitas nya bagus" at bounding box center [218, 136] width 72 height 8
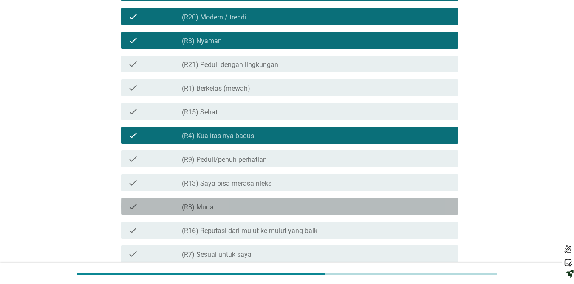
click at [262, 203] on div "check_box_outline_blank (R8) Muda" at bounding box center [316, 207] width 269 height 10
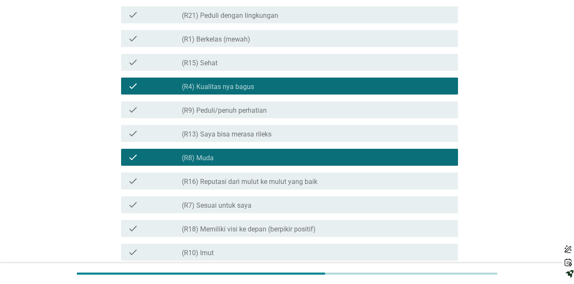
scroll to position [357, 0]
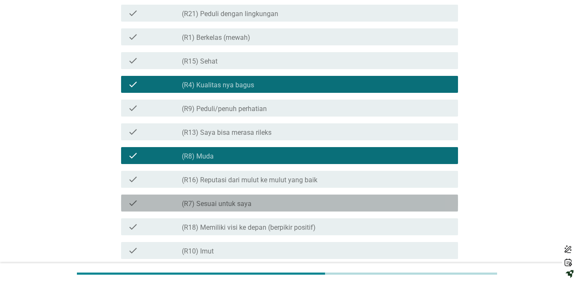
click at [262, 203] on div "check_box_outline_blank (R7) Sesuai untuk saya" at bounding box center [316, 203] width 269 height 10
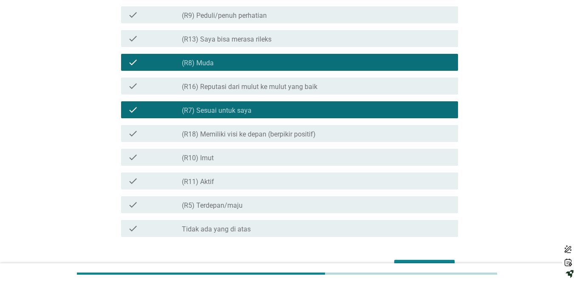
scroll to position [458, 0]
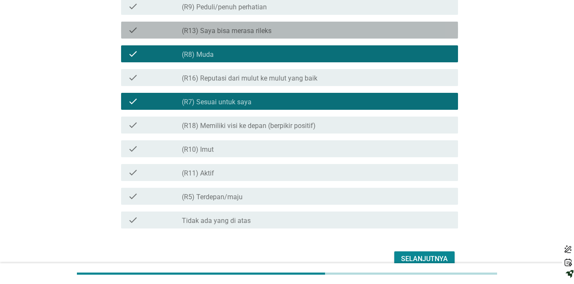
click at [188, 32] on label "(R13) Saya bisa merasa rileks" at bounding box center [227, 31] width 90 height 8
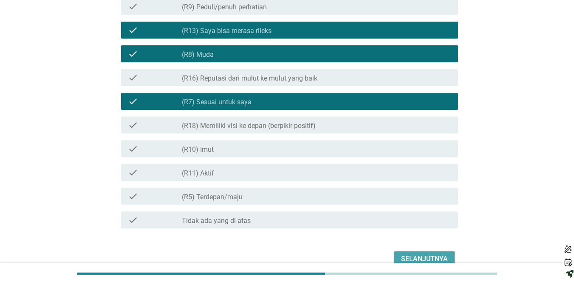
click at [407, 252] on button "Selanjutnya" at bounding box center [424, 259] width 60 height 15
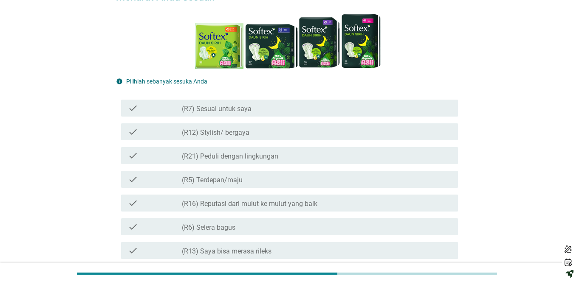
scroll to position [119, 0]
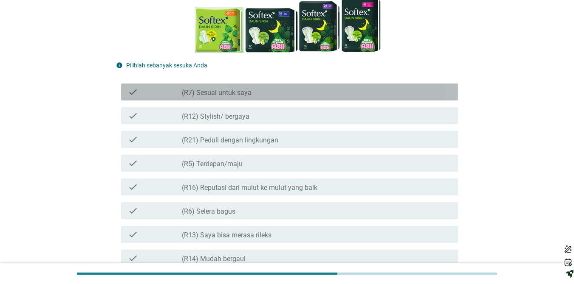
click at [287, 92] on div "check_box_outline_blank (R7) Sesuai untuk saya" at bounding box center [316, 92] width 269 height 10
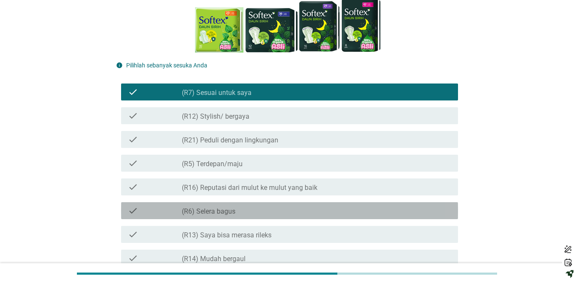
click at [254, 206] on div "check_box_outline_blank (R6) Selera bagus" at bounding box center [316, 211] width 269 height 10
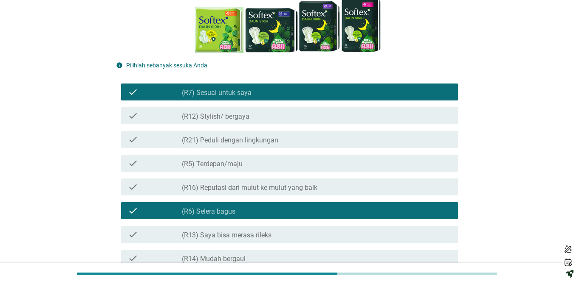
click at [252, 230] on div "check_box_outline_blank (R13) Saya bisa merasa rileks" at bounding box center [316, 235] width 269 height 10
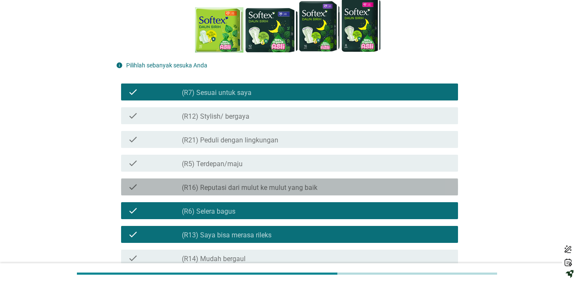
click at [238, 189] on label "(R16) Reputasi dari mulut ke mulut yang baik" at bounding box center [249, 188] width 135 height 8
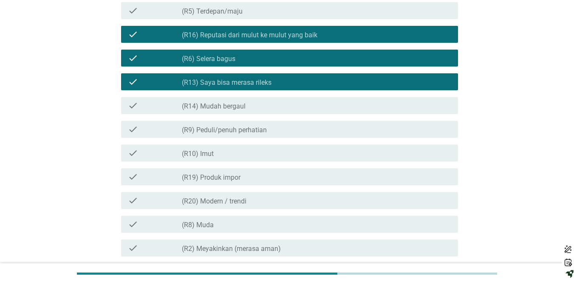
scroll to position [289, 0]
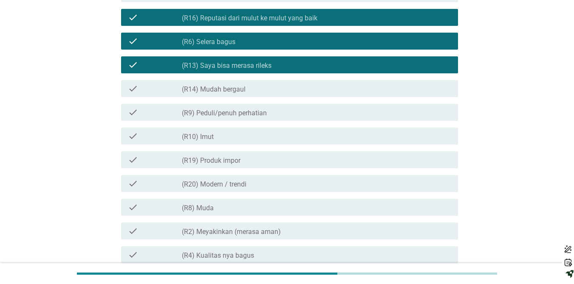
click at [226, 190] on div "check check_box_outline_blank (R20) Modern / trendi" at bounding box center [289, 183] width 337 height 17
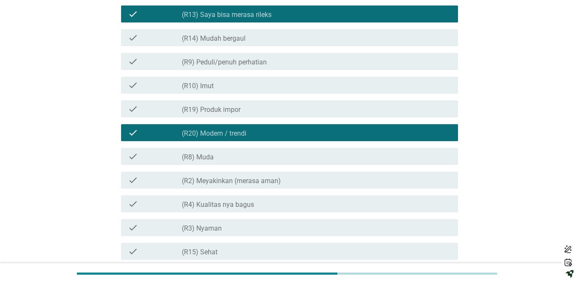
scroll to position [357, 0]
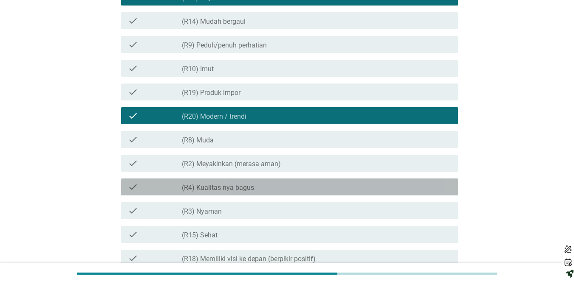
click at [226, 190] on label "(R4) Kualitas nya bagus" at bounding box center [218, 188] width 72 height 8
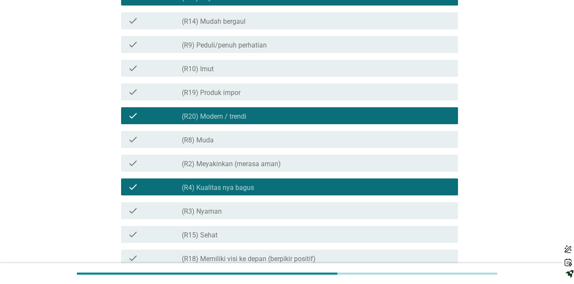
scroll to position [374, 0]
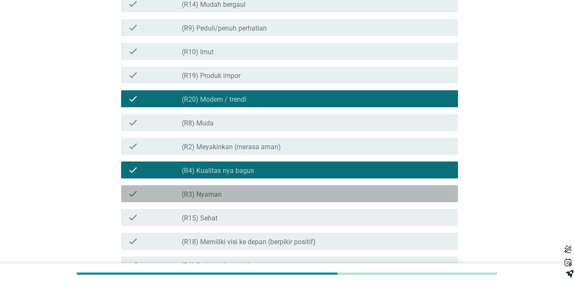
click at [226, 190] on div "check_box_outline_blank (R3) [PERSON_NAME]" at bounding box center [316, 194] width 269 height 10
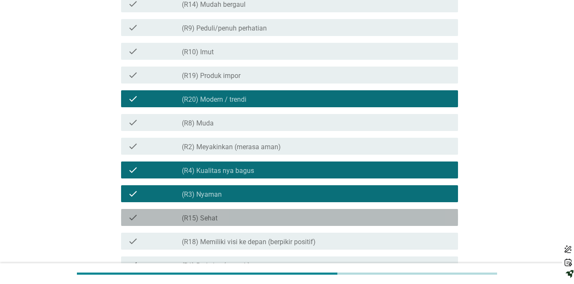
click at [231, 213] on div "check_box_outline_blank (R15) Sehat" at bounding box center [316, 218] width 269 height 10
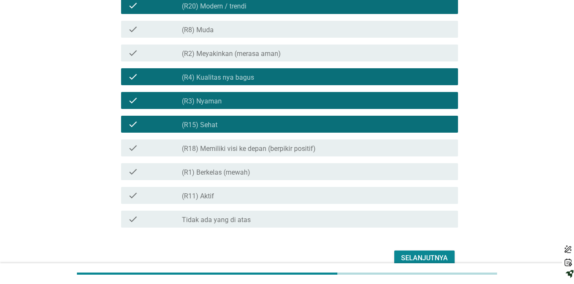
scroll to position [475, 0]
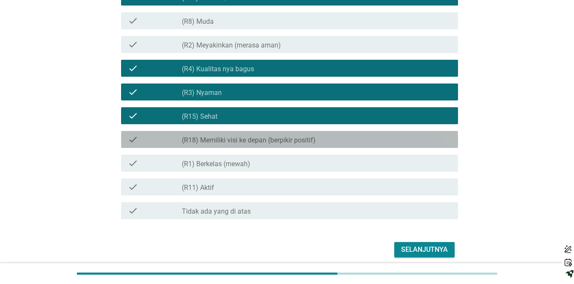
click at [204, 141] on label "(R18) Memiliki visi ke depan (berpikir positif)" at bounding box center [249, 140] width 134 height 8
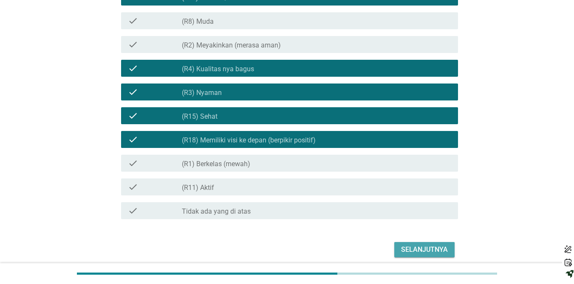
click at [418, 244] on button "Selanjutnya" at bounding box center [424, 249] width 60 height 15
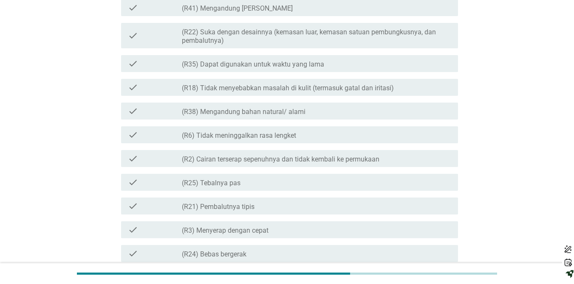
scroll to position [0, 0]
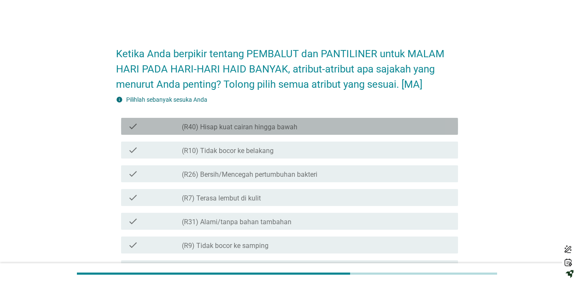
click at [290, 130] on label "(R40) Hisap kuat cairan hingga bawah" at bounding box center [239, 127] width 115 height 8
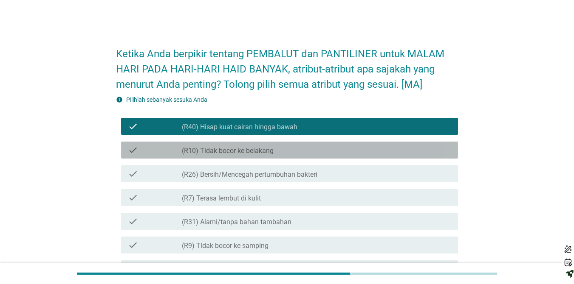
click at [293, 152] on div "check_box_outline_blank (R10) Tidak bocor ke belakang" at bounding box center [316, 150] width 269 height 10
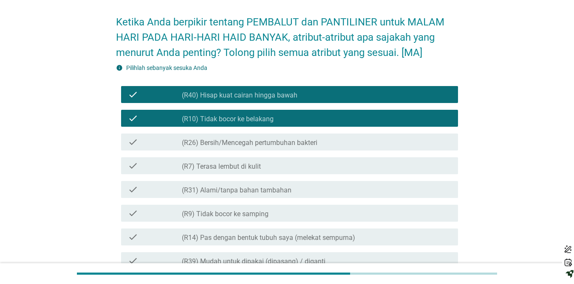
scroll to position [34, 0]
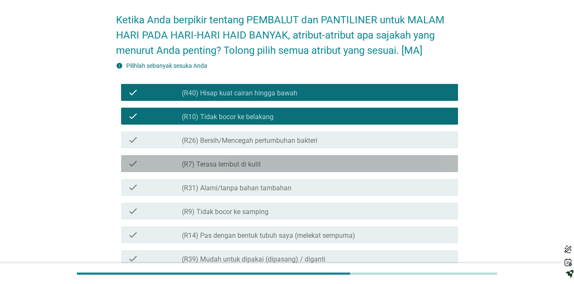
click at [293, 170] on div "check check_box_outline_blank (R7) Terasa lembut di kulit" at bounding box center [289, 163] width 337 height 17
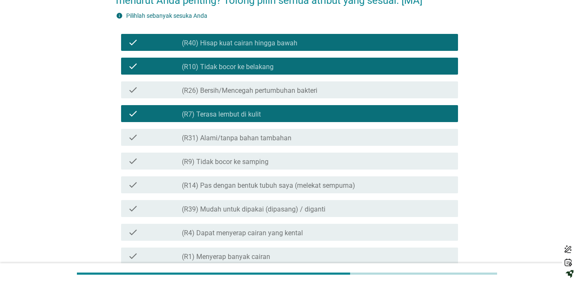
scroll to position [85, 0]
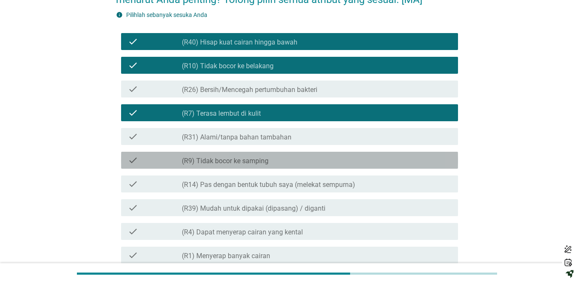
click at [289, 166] on div "check check_box_outline_blank (R9) Tidak bocor ke samping" at bounding box center [289, 160] width 337 height 17
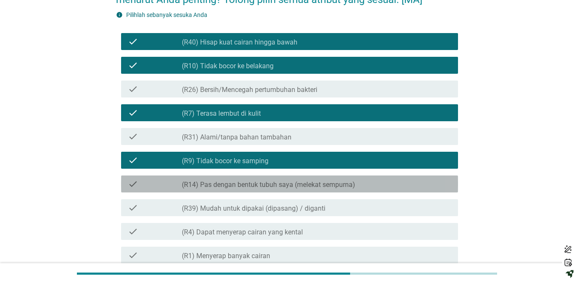
click at [292, 186] on label "(R14) Pas dengan bentuk tubuh saya (melekat sempurna)" at bounding box center [268, 185] width 173 height 8
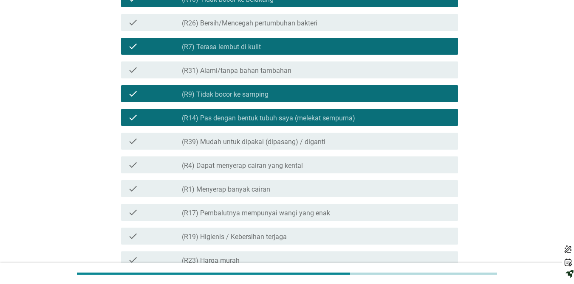
scroll to position [153, 0]
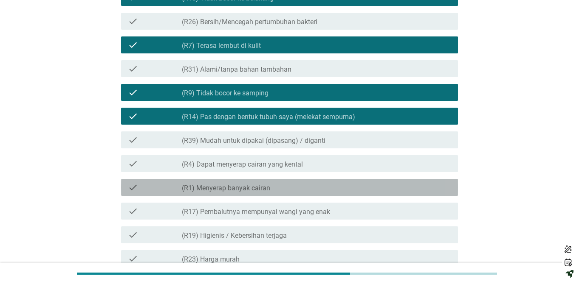
click at [292, 186] on div "check_box_outline_blank (R1) Menyerap banyak cairan" at bounding box center [316, 188] width 269 height 10
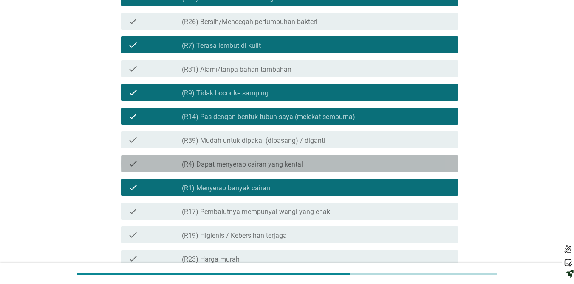
click at [279, 164] on label "(R4) Dapat menyerap cairan yang kental" at bounding box center [242, 164] width 121 height 8
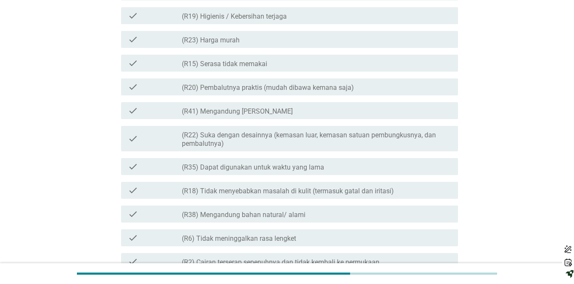
scroll to position [374, 0]
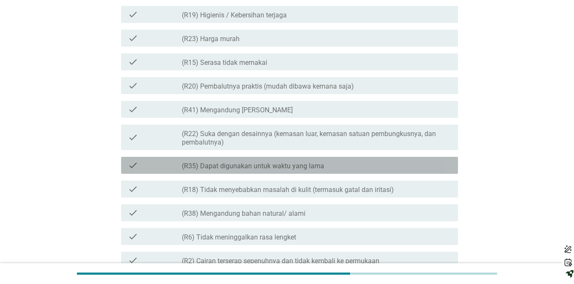
click at [279, 164] on label "(R35) Dapat digunakan untuk waktu yang lama" at bounding box center [253, 166] width 142 height 8
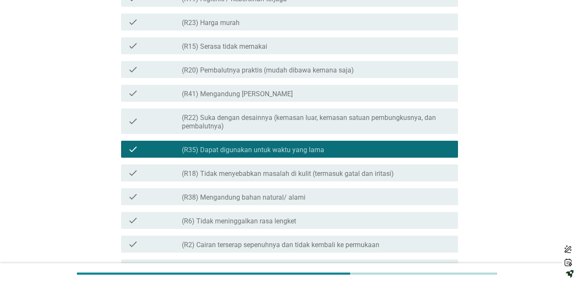
scroll to position [391, 0]
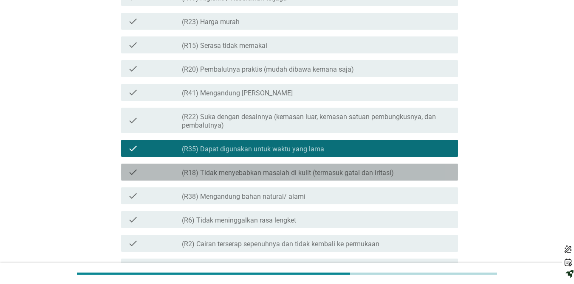
click at [279, 164] on div "check check_box_outline_blank (R18) Tidak menyebabkan masalah di kulit (termasu…" at bounding box center [289, 172] width 337 height 17
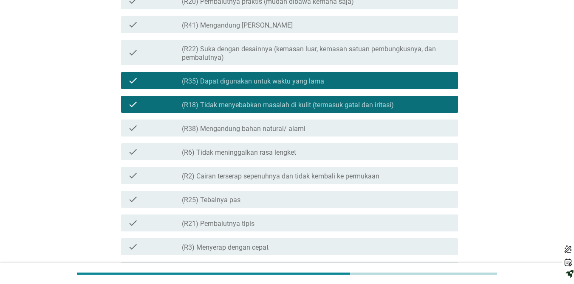
scroll to position [475, 0]
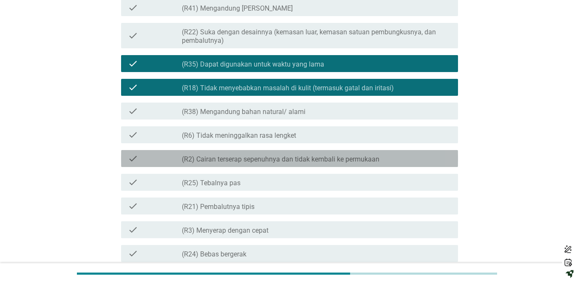
click at [279, 164] on div "check check_box_outline_blank (R2) Cairan terserap sepenuhnya dan tidak kembali…" at bounding box center [289, 158] width 337 height 17
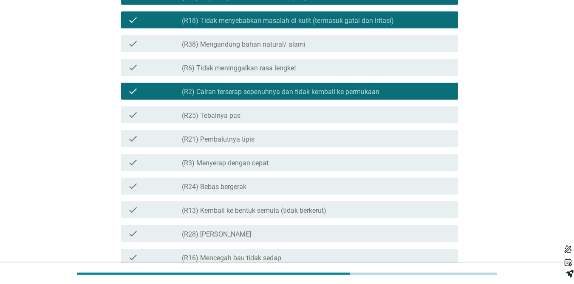
scroll to position [543, 0]
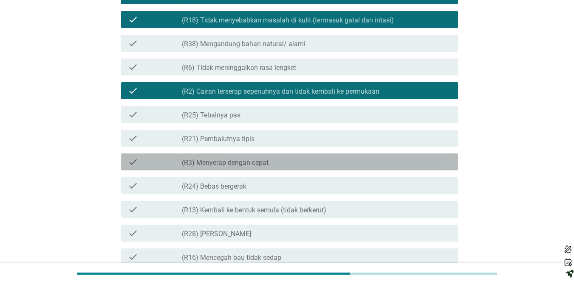
click at [279, 164] on div "check_box_outline_blank (R3) Menyerap dengan cepat" at bounding box center [316, 162] width 269 height 10
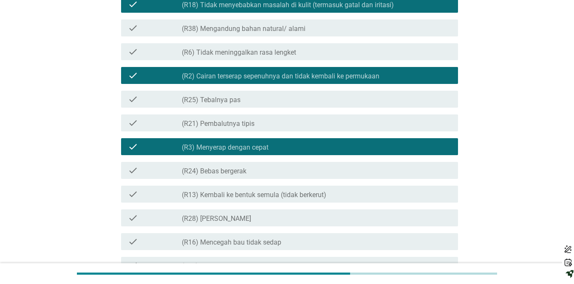
scroll to position [560, 0]
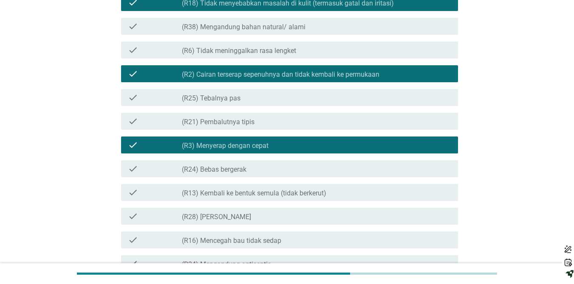
click at [279, 164] on div "check_box_outline_blank (R24) Bebas bergerak" at bounding box center [316, 169] width 269 height 10
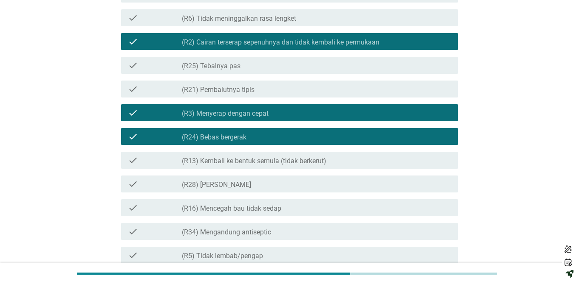
scroll to position [594, 0]
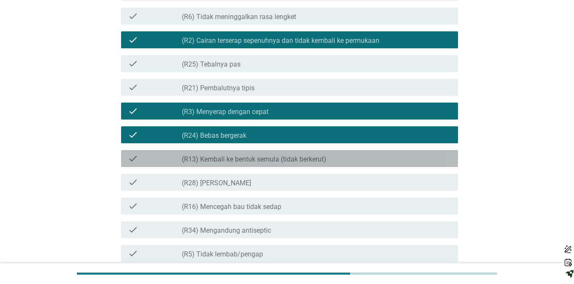
click at [279, 164] on div "check check_box_outline_blank (R13) Kembali ke bentuk semula (tidak berkerut)" at bounding box center [289, 158] width 337 height 17
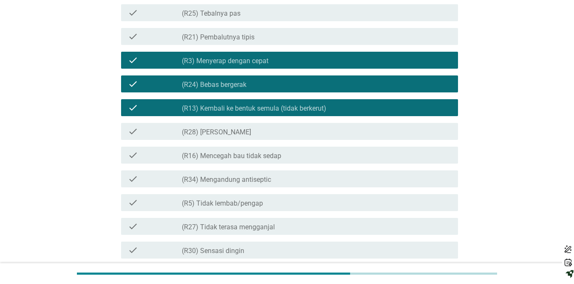
scroll to position [628, 0]
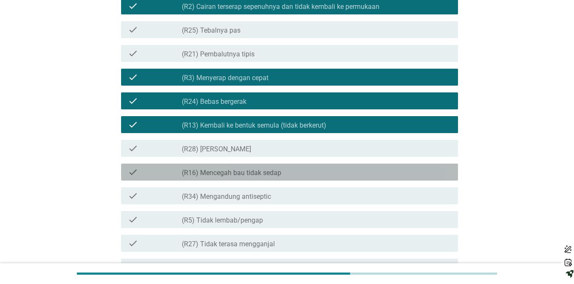
click at [279, 164] on div "check check_box_outline_blank (R16) Mencegah bau tidak sedap" at bounding box center [289, 172] width 337 height 17
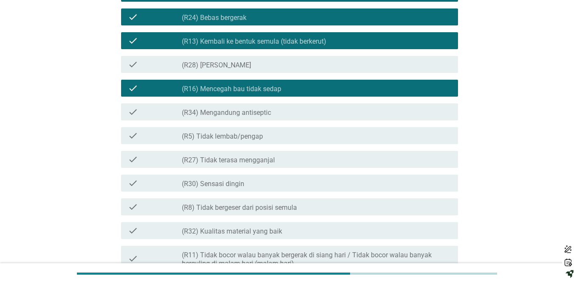
scroll to position [713, 0]
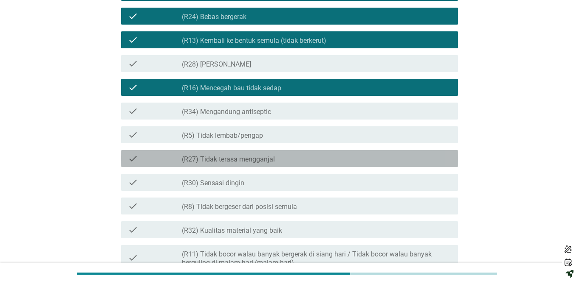
click at [279, 164] on div "check check_box_outline_blank (R27) Tidak terasa mengganjal" at bounding box center [289, 158] width 337 height 17
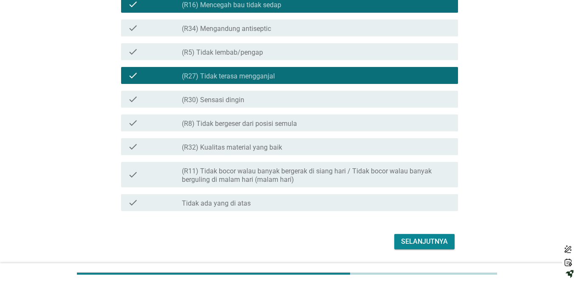
scroll to position [798, 0]
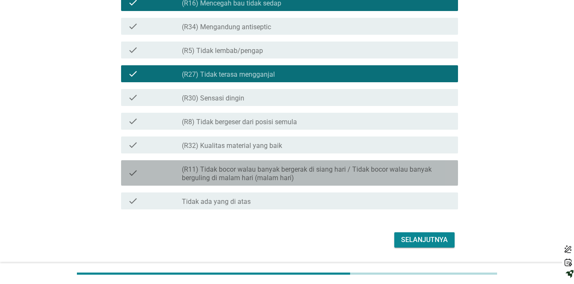
click at [279, 164] on div "check_box_outline_blank (R11) Tidak bocor walau banyak bergerak di siang hari /…" at bounding box center [316, 173] width 269 height 19
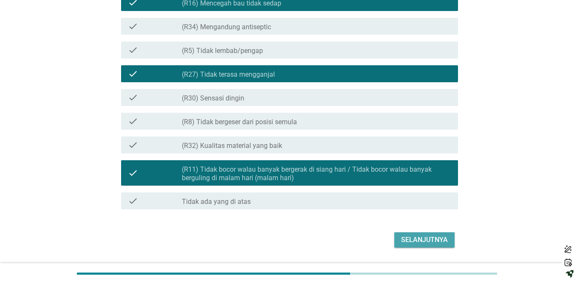
click at [415, 236] on div "Selanjutnya" at bounding box center [424, 240] width 47 height 10
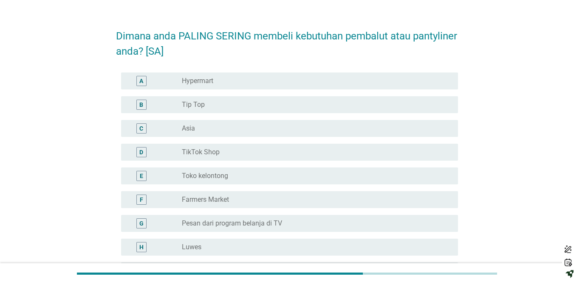
scroll to position [34, 0]
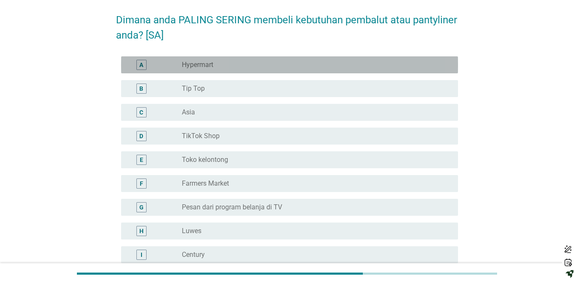
click at [301, 67] on div "radio_button_unchecked Hypermart" at bounding box center [313, 65] width 262 height 8
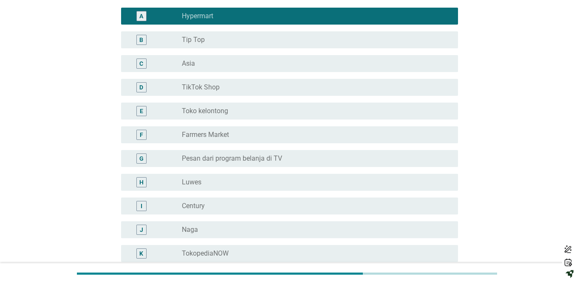
scroll to position [85, 0]
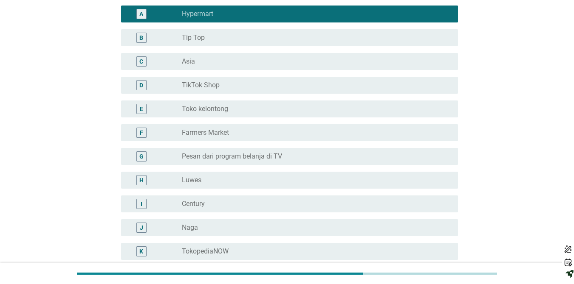
click at [292, 113] on div "radio_button_unchecked Toko kelontong" at bounding box center [313, 109] width 262 height 8
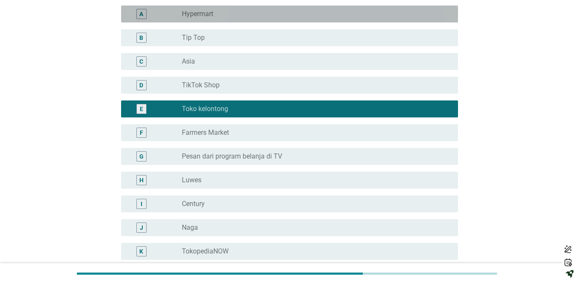
click at [317, 13] on div "radio_button_unchecked Hypermart" at bounding box center [313, 14] width 262 height 8
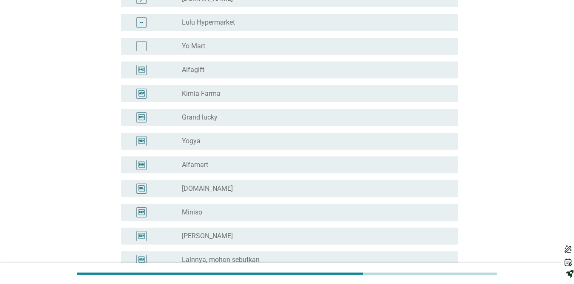
scroll to position [1579, 0]
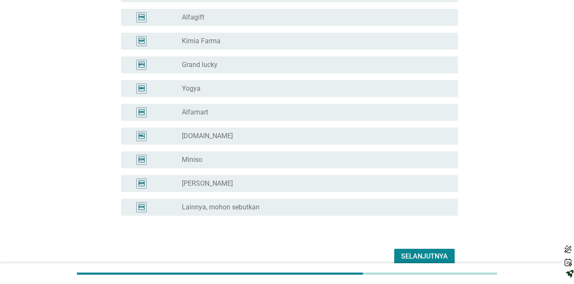
click at [410, 253] on div "Selanjutnya" at bounding box center [424, 257] width 47 height 10
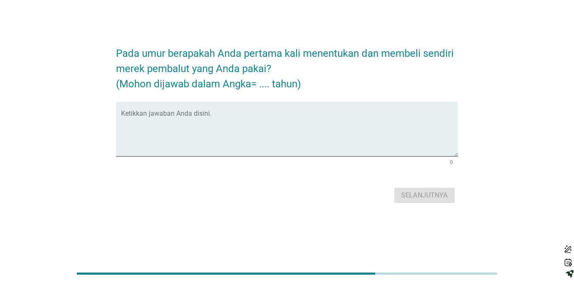
scroll to position [0, 0]
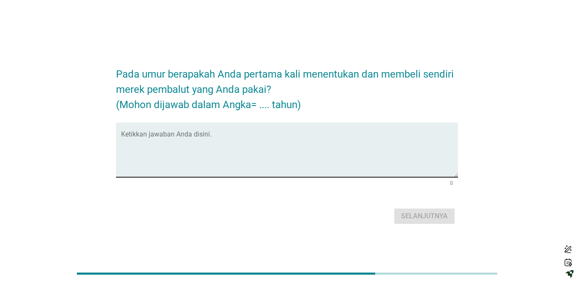
click at [264, 147] on textarea "Ketikkan jawaban Anda disini." at bounding box center [289, 155] width 337 height 45
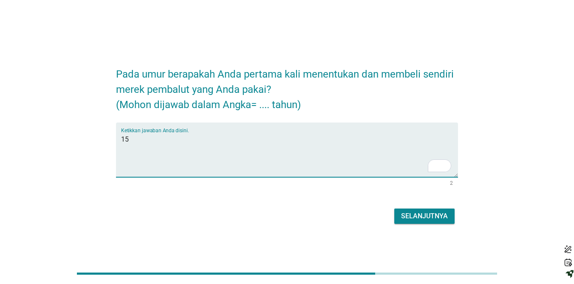
type textarea "15"
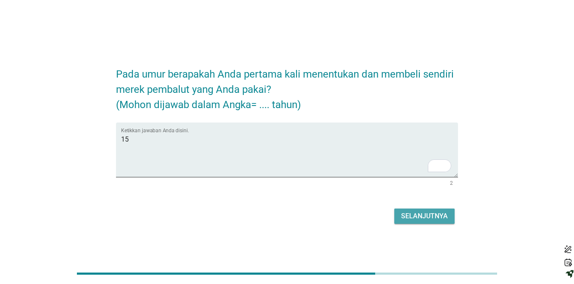
click at [418, 218] on div "Selanjutnya" at bounding box center [424, 216] width 47 height 10
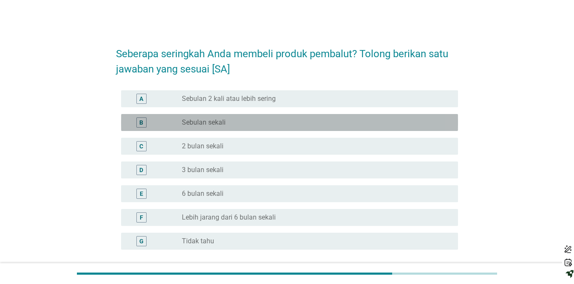
click at [316, 121] on div "radio_button_unchecked Sebulan sekali" at bounding box center [313, 122] width 262 height 8
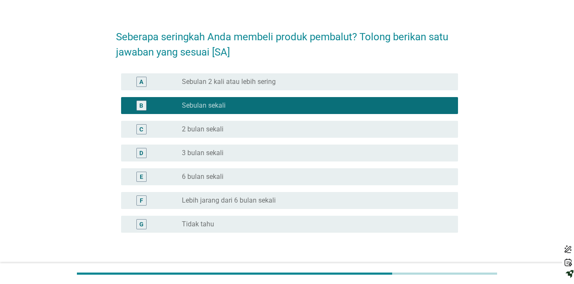
scroll to position [51, 0]
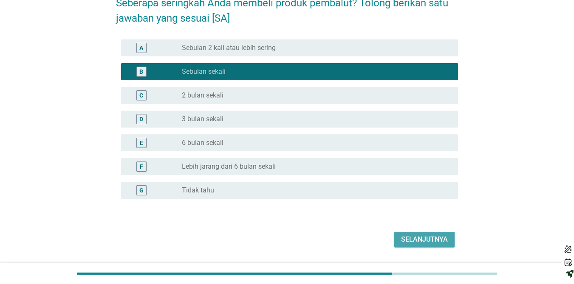
click at [418, 235] on div "Selanjutnya" at bounding box center [424, 240] width 47 height 10
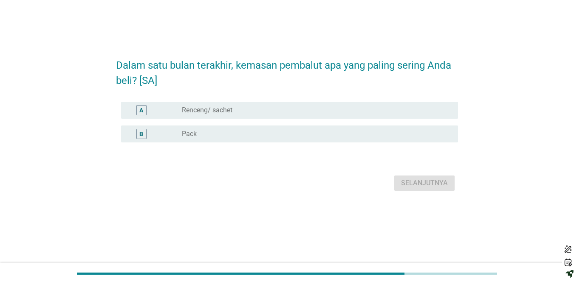
scroll to position [0, 0]
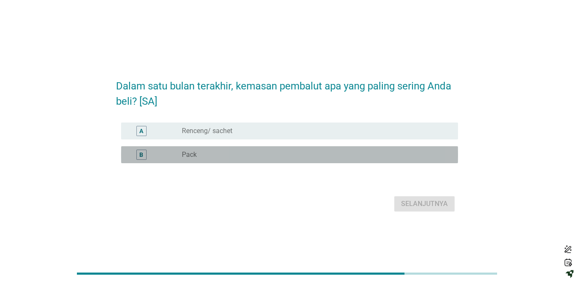
click at [305, 160] on div "B radio_button_unchecked Pack" at bounding box center [289, 154] width 337 height 17
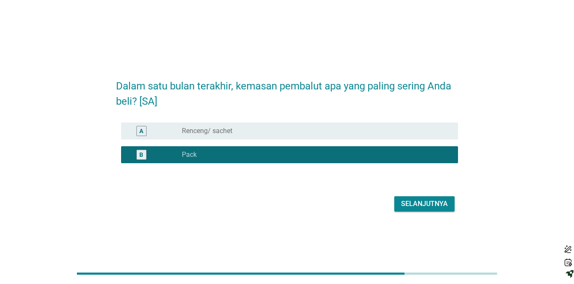
click at [402, 205] on div "Selanjutnya" at bounding box center [424, 204] width 47 height 10
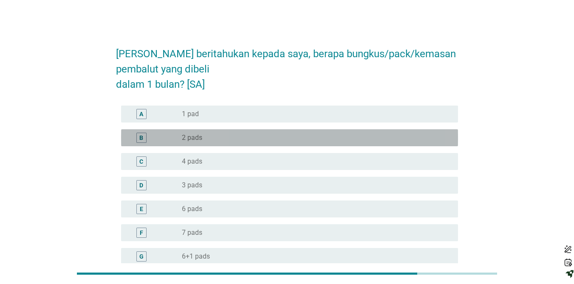
click at [349, 143] on div "radio_button_unchecked 2 pads" at bounding box center [316, 138] width 269 height 10
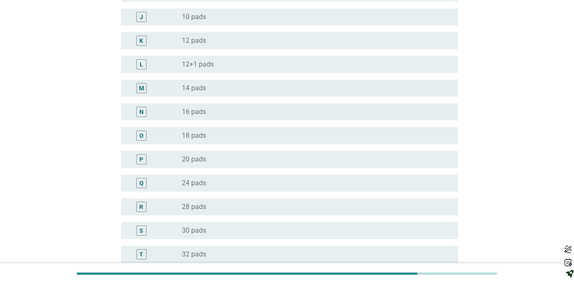
scroll to position [323, 0]
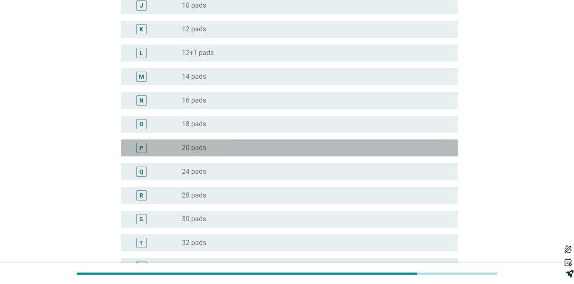
click at [231, 151] on div "radio_button_unchecked 20 pads" at bounding box center [313, 148] width 262 height 8
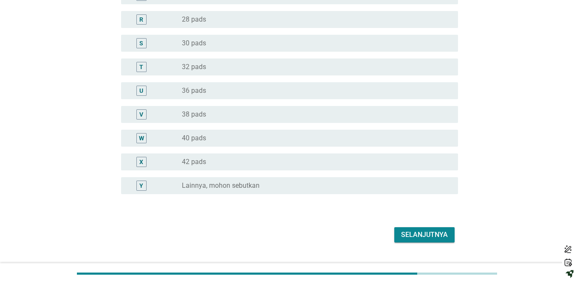
scroll to position [518, 0]
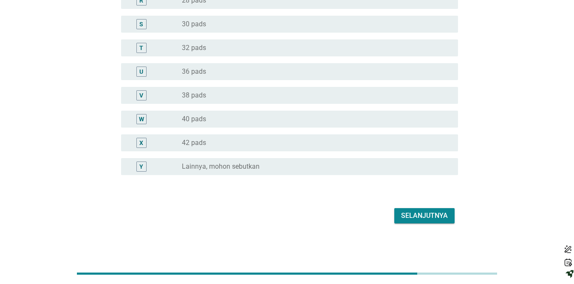
click at [418, 215] on div "Selanjutnya" at bounding box center [424, 216] width 47 height 10
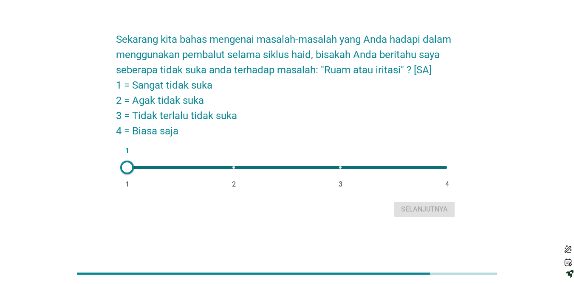
scroll to position [0, 0]
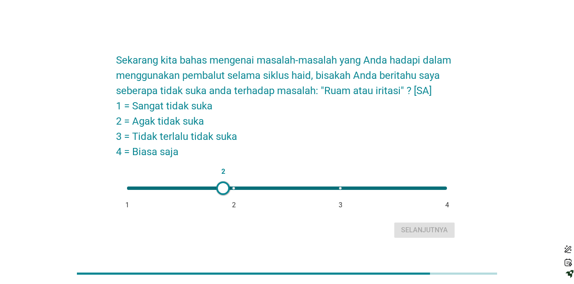
drag, startPoint x: 132, startPoint y: 186, endPoint x: 234, endPoint y: 183, distance: 102.4
click at [230, 183] on div at bounding box center [223, 189] width 14 height 14
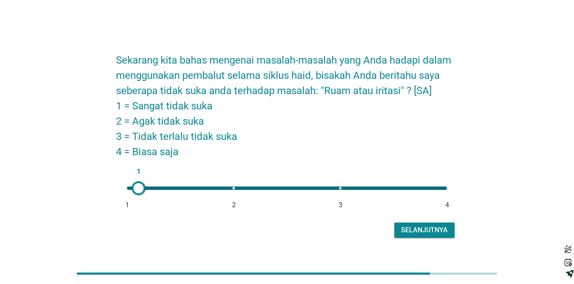
drag, startPoint x: 234, startPoint y: 183, endPoint x: 118, endPoint y: 193, distance: 116.8
click at [118, 193] on div "1 1 2 3 4" at bounding box center [287, 191] width 342 height 23
click at [418, 231] on div "Selanjutnya" at bounding box center [424, 230] width 47 height 10
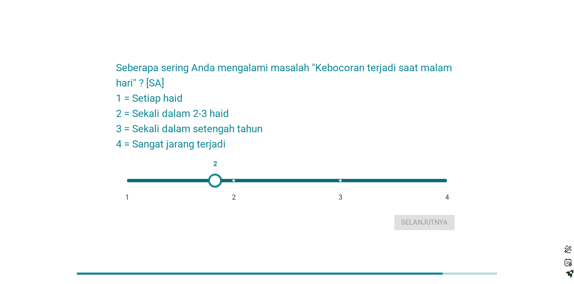
type input "1"
drag, startPoint x: 129, startPoint y: 182, endPoint x: 111, endPoint y: 178, distance: 18.7
click at [111, 178] on div "Seberapa sering Anda mengalami masalah "Kebocoran terjadi saat malam hari" ? [S…" at bounding box center [286, 142] width 355 height 195
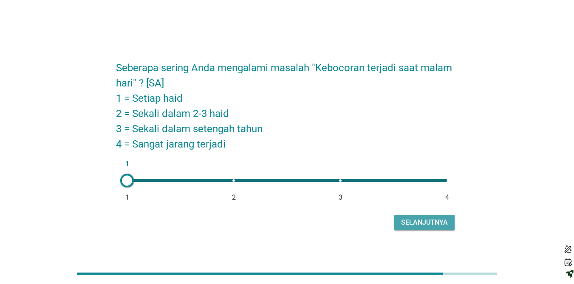
click at [418, 226] on div "Selanjutnya" at bounding box center [424, 223] width 47 height 10
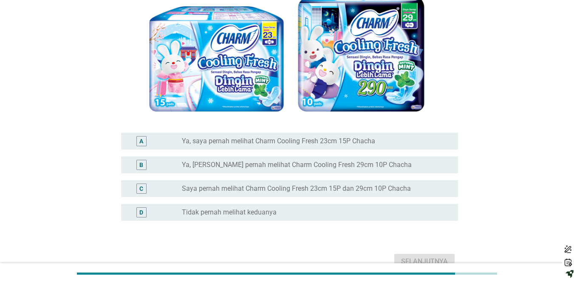
scroll to position [107, 0]
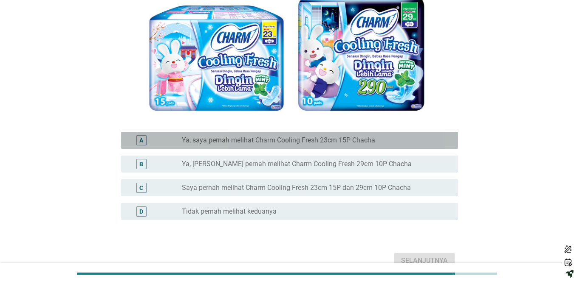
click at [418, 140] on div "radio_button_unchecked Ya, saya pernah melihat Charm Cooling Fresh 23cm 15P Cha…" at bounding box center [316, 140] width 269 height 8
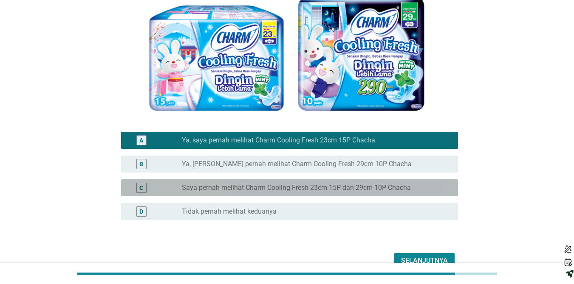
click at [418, 184] on div "radio_button_unchecked Saya pernah melihat Charm Cooling Fresh 23cm 15P dan 29c…" at bounding box center [313, 188] width 262 height 8
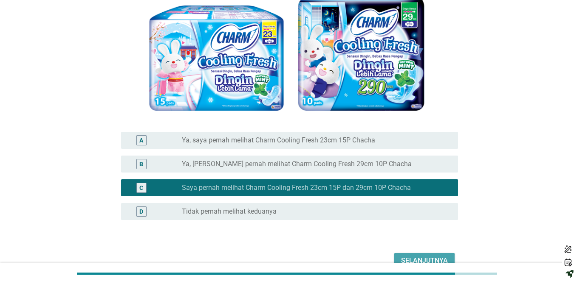
click at [418, 255] on button "Selanjutnya" at bounding box center [424, 260] width 60 height 15
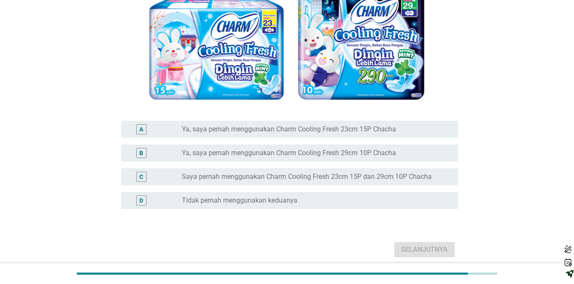
scroll to position [119, 0]
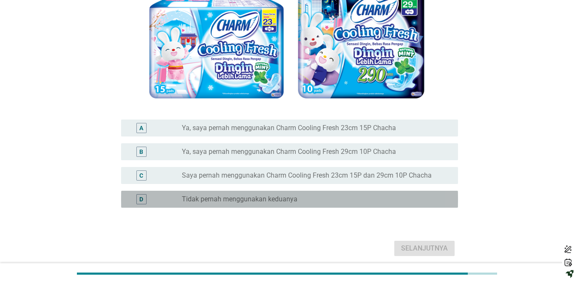
click at [414, 197] on div "radio_button_unchecked Tidak pernah menggunakan keduanya" at bounding box center [313, 199] width 262 height 8
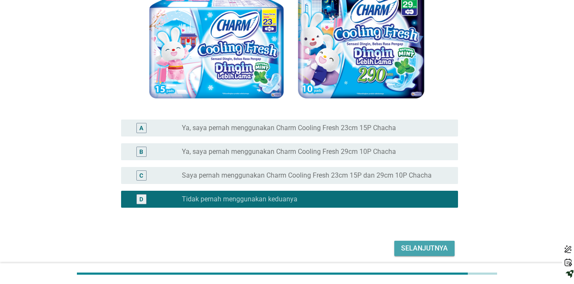
click at [418, 250] on div "Selanjutnya" at bounding box center [424, 249] width 47 height 10
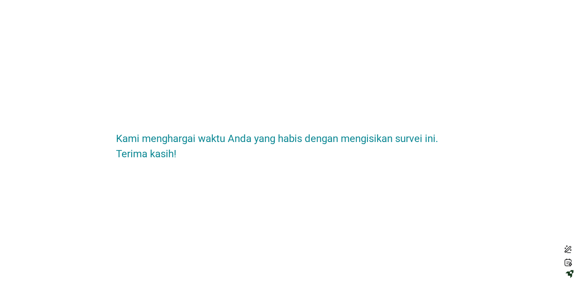
scroll to position [0, 0]
